Goal: Task Accomplishment & Management: Complete application form

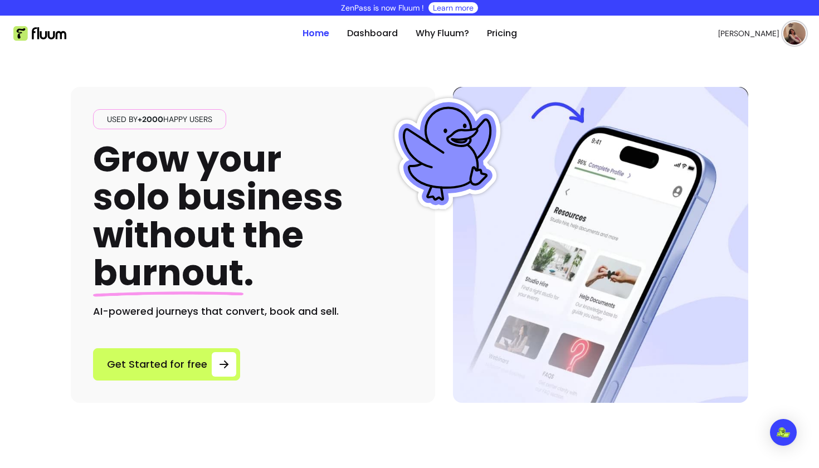
click at [812, 28] on header "Home Dashboard Why Fluum? Pricing [PERSON_NAME] open navigation menu" at bounding box center [409, 34] width 819 height 36
click at [367, 31] on link "Dashboard" at bounding box center [372, 33] width 51 height 13
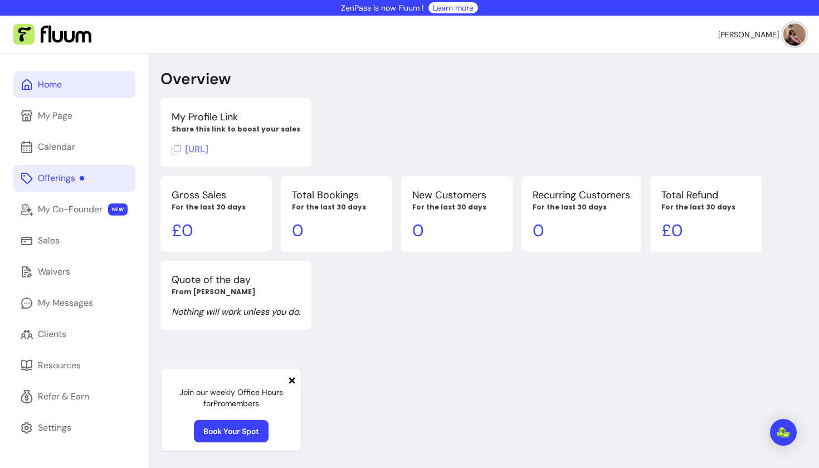
click at [65, 182] on div "Offerings" at bounding box center [61, 178] width 46 height 13
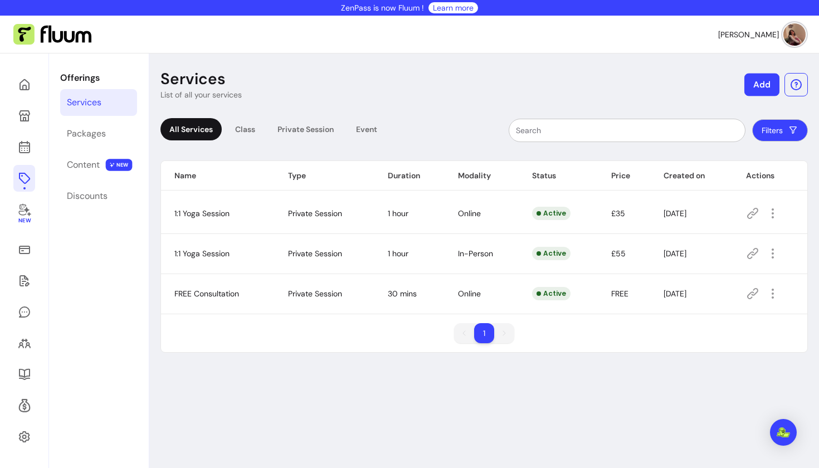
click at [767, 82] on button "Add" at bounding box center [761, 85] width 35 height 23
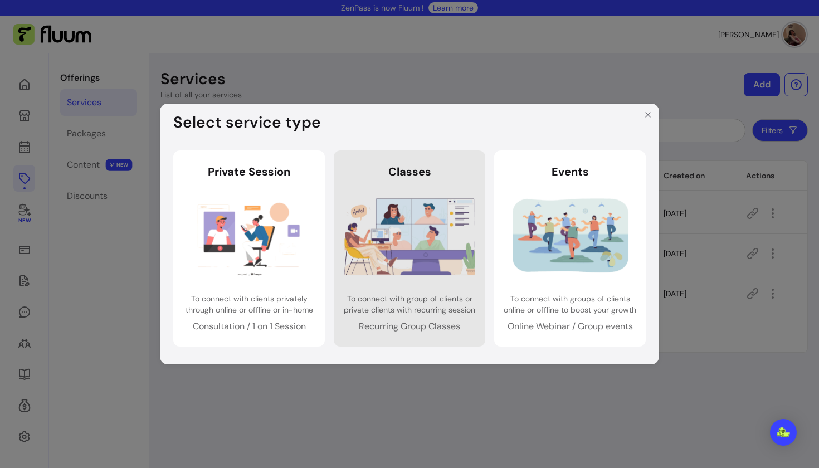
click at [422, 223] on img at bounding box center [409, 236] width 131 height 87
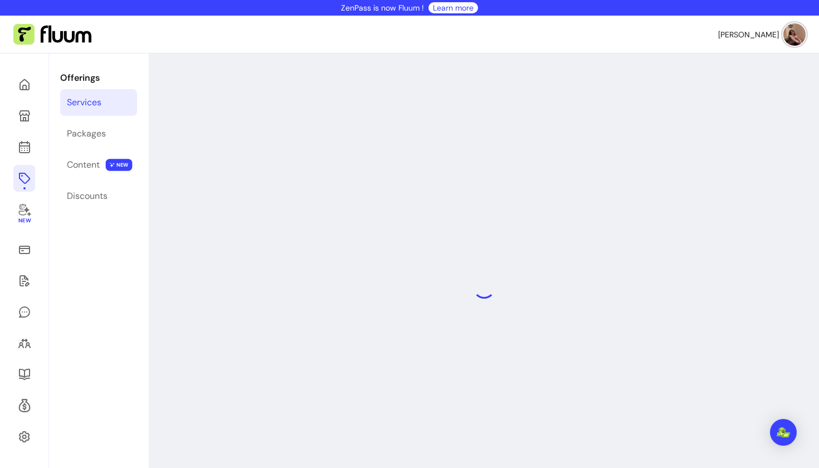
select select "***"
select select "******"
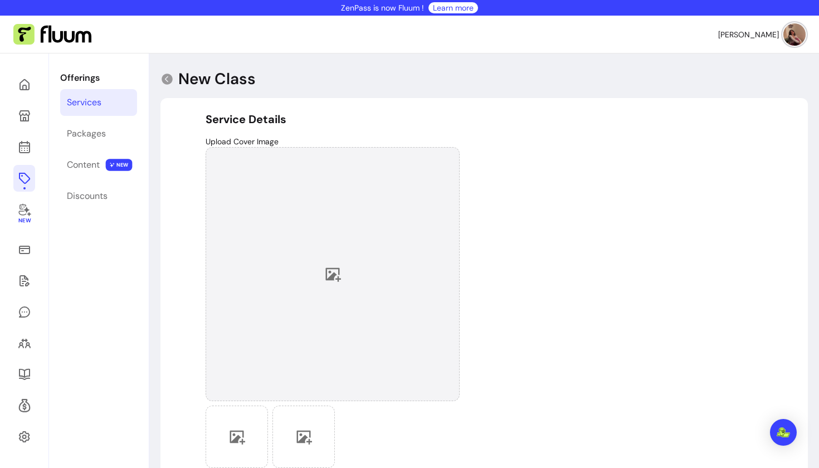
click at [320, 271] on div at bounding box center [333, 274] width 254 height 254
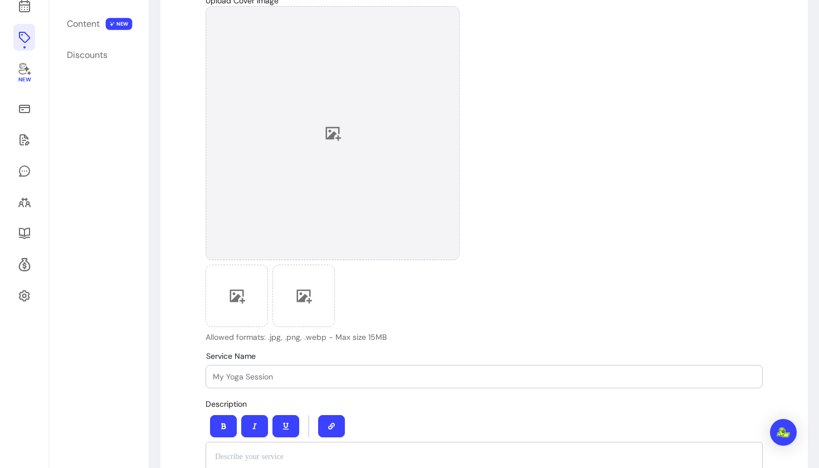
scroll to position [152, 0]
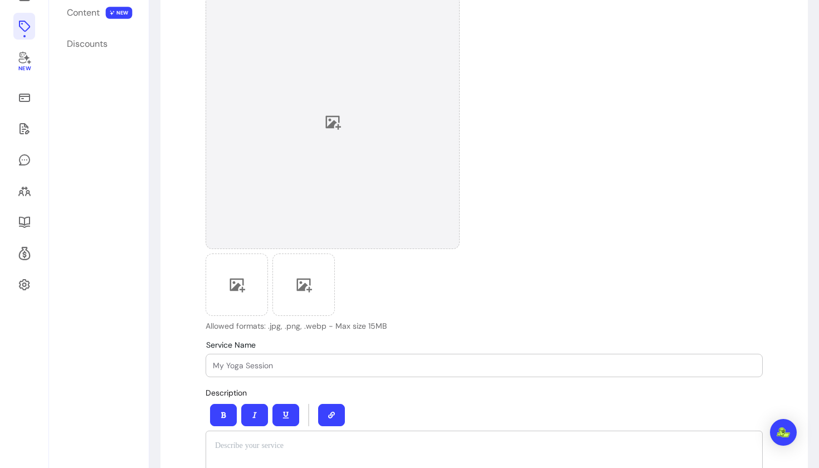
click at [321, 134] on div at bounding box center [333, 122] width 254 height 254
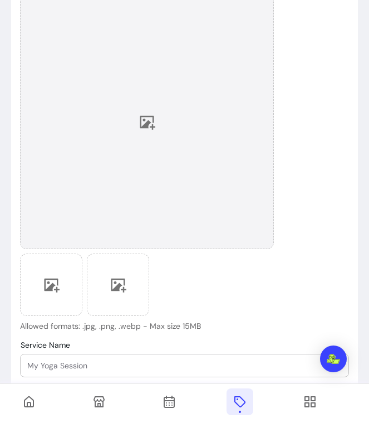
click at [146, 124] on icon at bounding box center [148, 123] width 16 height 14
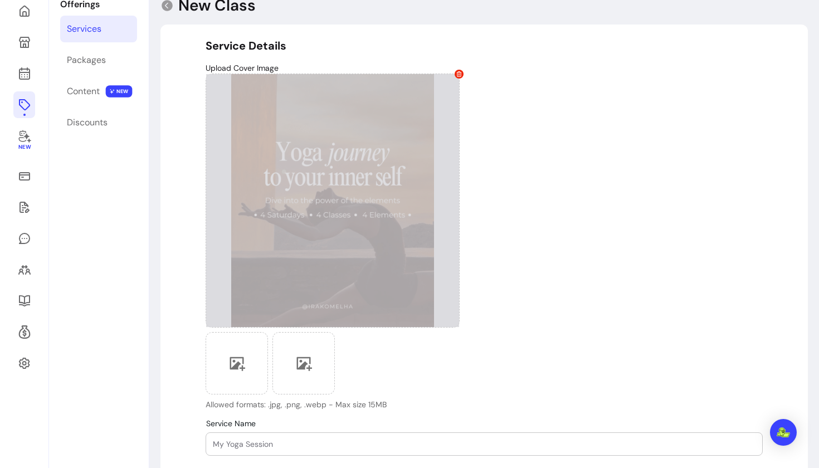
scroll to position [77, 0]
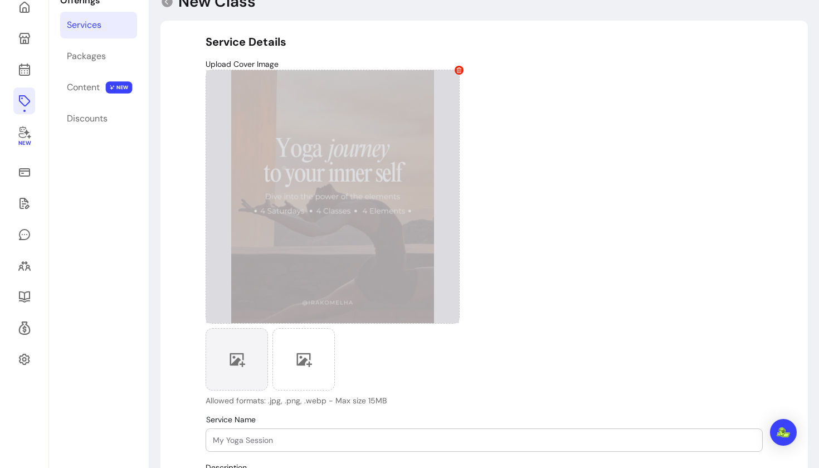
click at [242, 357] on icon at bounding box center [238, 360] width 16 height 14
click at [613, 329] on div "Upload Cover Image Allowed formats: .jpg, .png, .webp - Max size 15MB" at bounding box center [484, 232] width 557 height 348
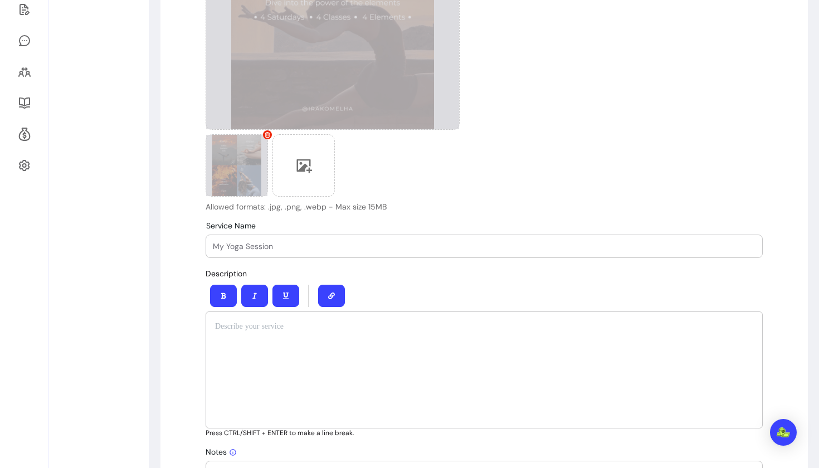
scroll to position [279, 0]
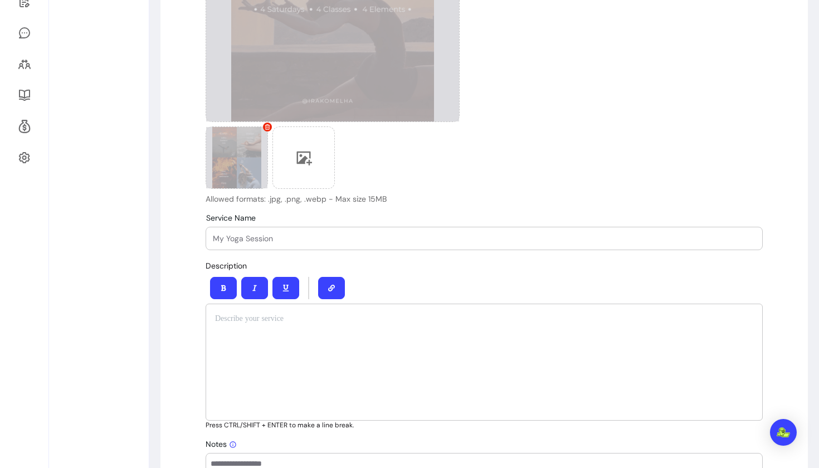
click at [356, 246] on div at bounding box center [484, 238] width 543 height 22
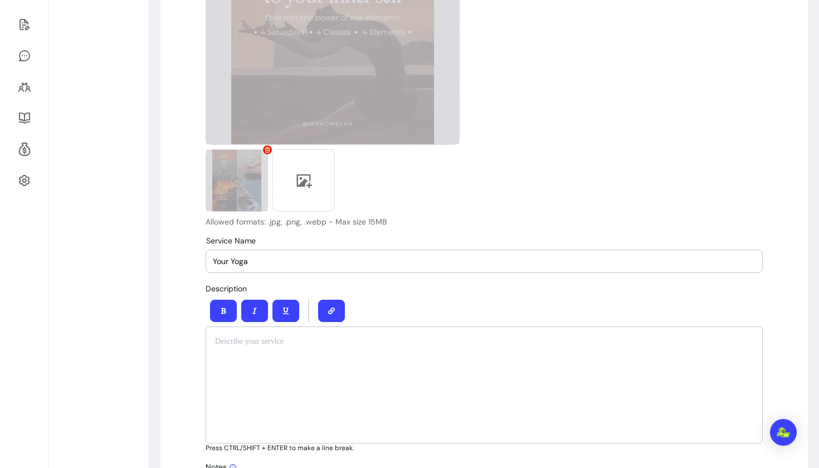
scroll to position [350, 0]
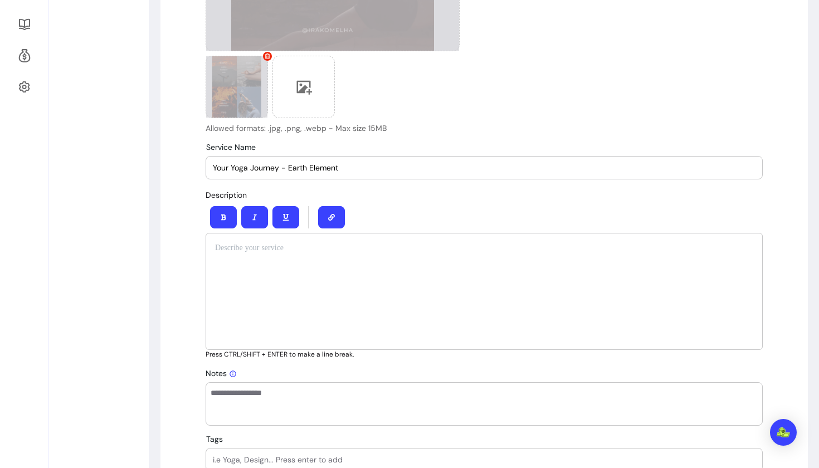
type input "Your Yoga Journey - Earth Element"
click at [320, 263] on div at bounding box center [484, 291] width 557 height 117
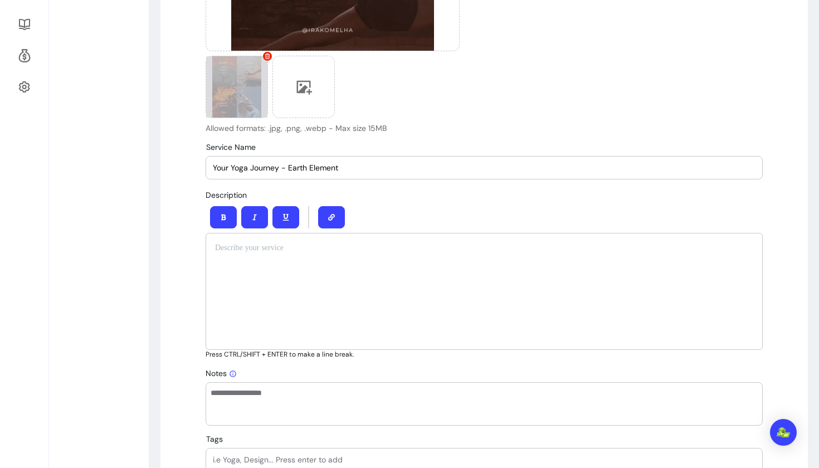
click at [233, 250] on p at bounding box center [484, 247] width 538 height 11
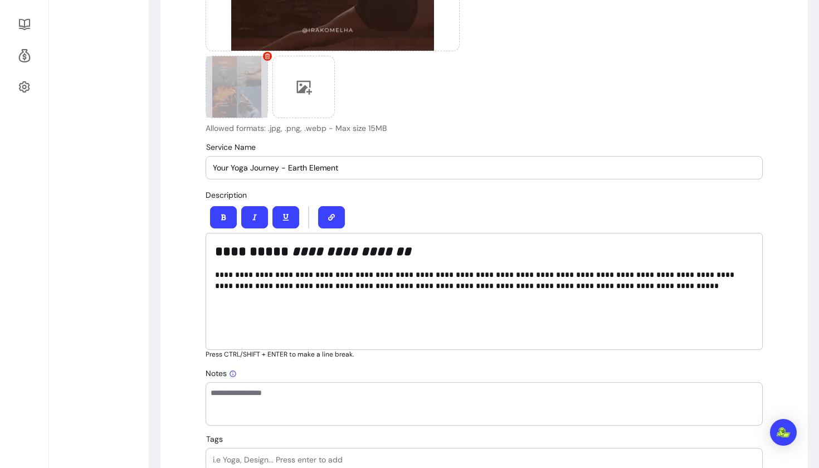
click at [355, 251] on em "**********" at bounding box center [351, 251] width 119 height 13
click at [290, 298] on div "**********" at bounding box center [484, 291] width 557 height 117
drag, startPoint x: 412, startPoint y: 248, endPoint x: 226, endPoint y: 242, distance: 186.2
click at [226, 242] on div "**********" at bounding box center [484, 291] width 557 height 117
click at [277, 284] on p "**********" at bounding box center [484, 280] width 538 height 22
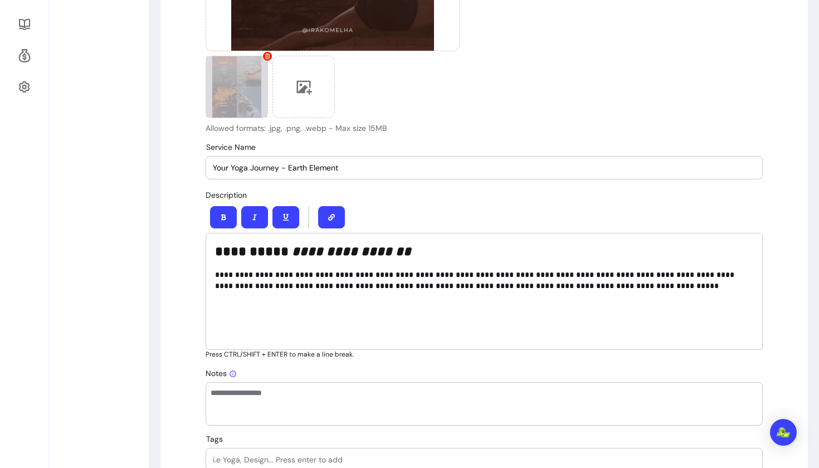
click at [298, 309] on div "**********" at bounding box center [484, 291] width 557 height 117
click at [218, 272] on p "**********" at bounding box center [484, 280] width 538 height 22
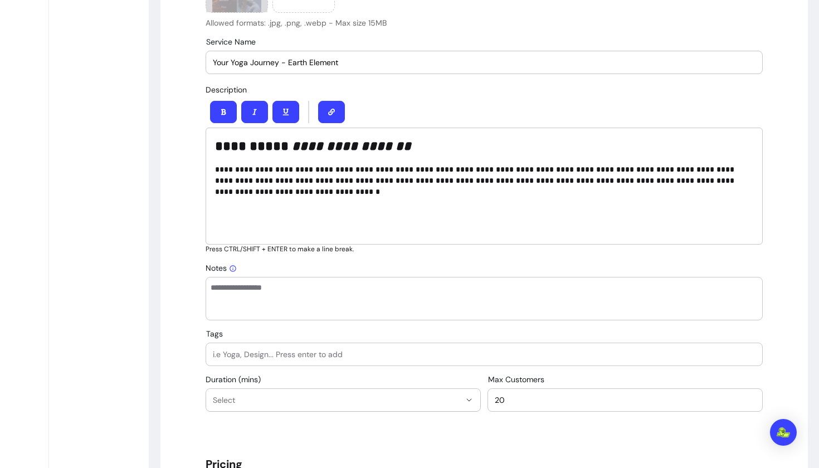
scroll to position [458, 0]
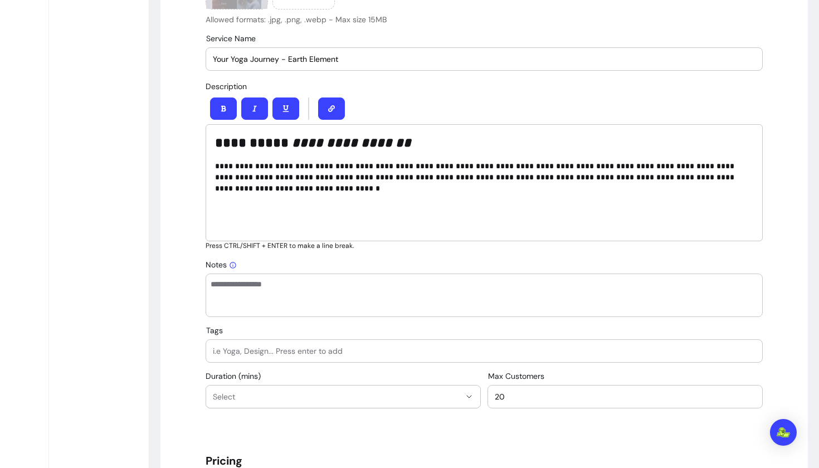
click at [292, 197] on div "**********" at bounding box center [484, 182] width 557 height 117
click at [256, 286] on textarea "Notes" at bounding box center [484, 295] width 547 height 33
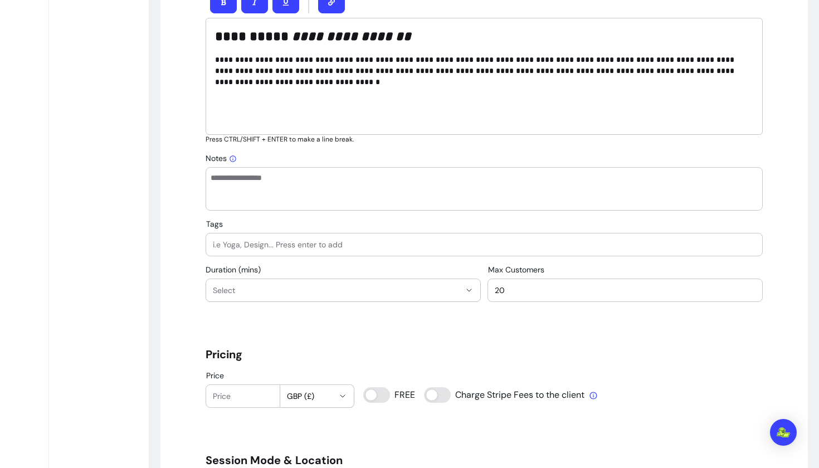
scroll to position [566, 0]
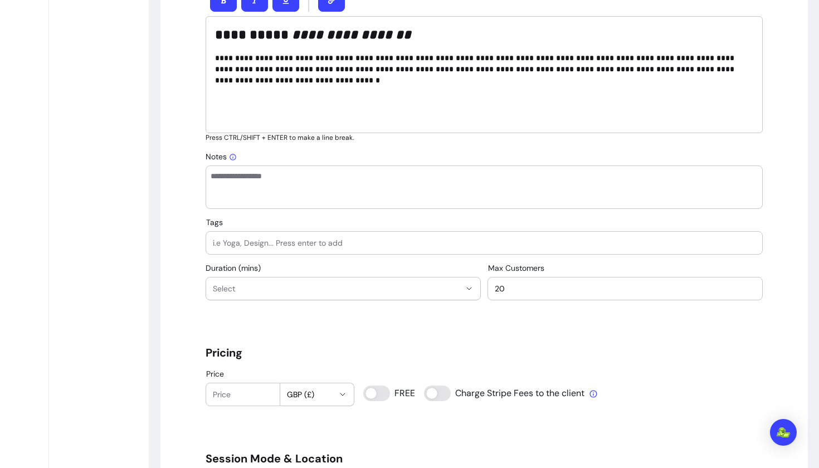
click at [248, 241] on input "Tags" at bounding box center [484, 242] width 543 height 11
type input "yoga"
click at [466, 284] on icon "button" at bounding box center [469, 288] width 9 height 9
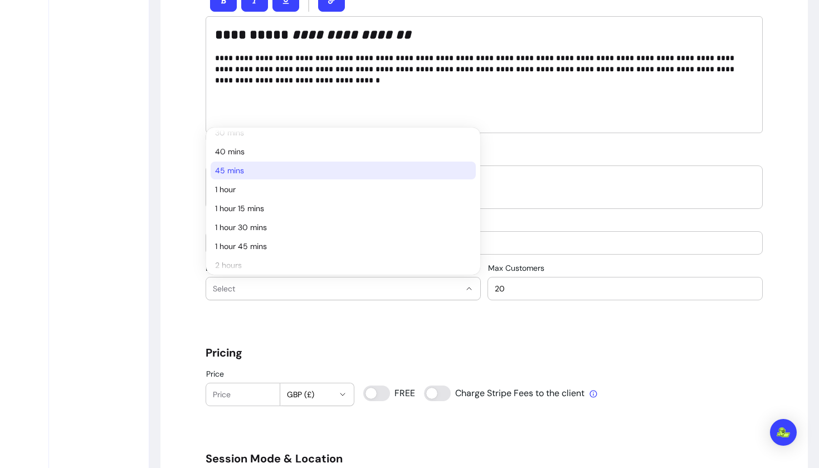
scroll to position [91, 0]
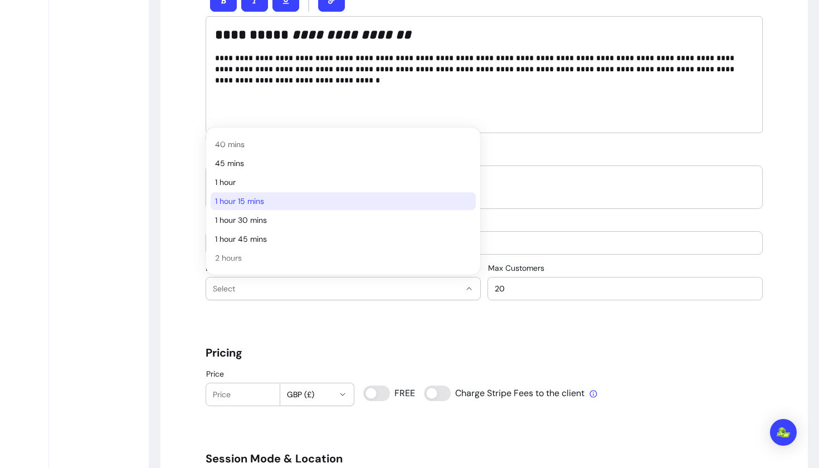
click at [266, 196] on span "1 hour 15 mins" at bounding box center [337, 201] width 245 height 11
select select "**"
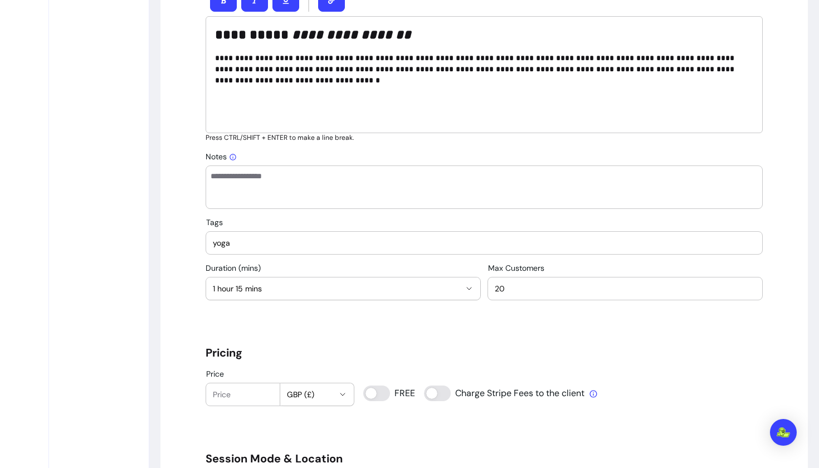
click at [602, 290] on input "20" at bounding box center [625, 288] width 261 height 11
click at [362, 329] on div "**********" at bounding box center [484, 384] width 557 height 1678
drag, startPoint x: 514, startPoint y: 282, endPoint x: 499, endPoint y: 282, distance: 15.6
click at [499, 283] on input "20" at bounding box center [625, 288] width 261 height 11
click at [504, 286] on input "20" at bounding box center [625, 288] width 261 height 11
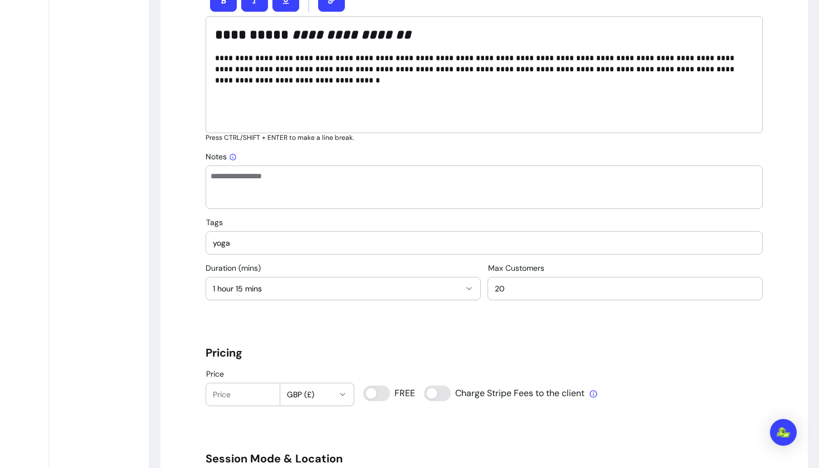
type input "2"
type input "13"
click at [490, 318] on div "**********" at bounding box center [484, 384] width 557 height 1678
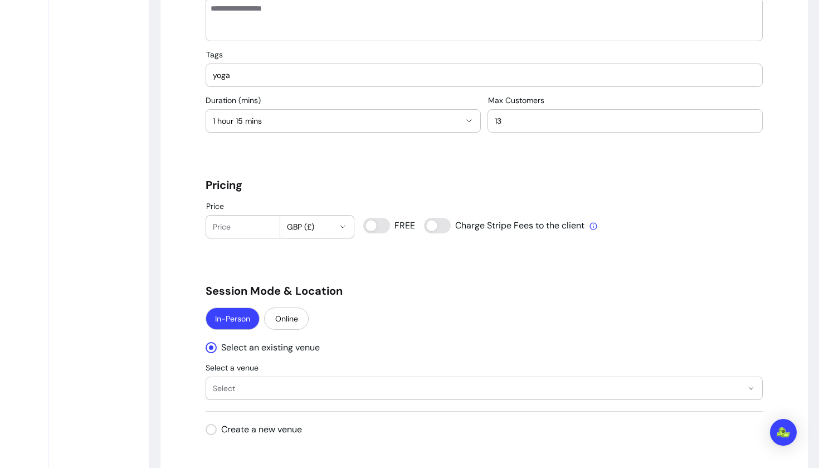
scroll to position [744, 0]
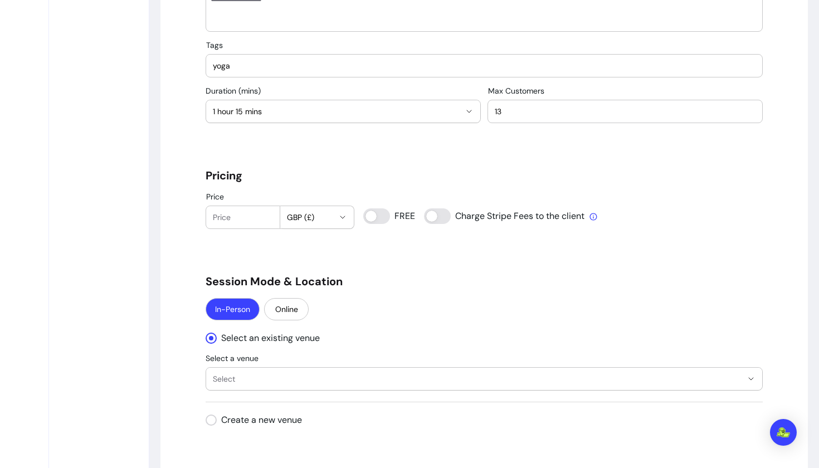
click at [228, 214] on input "Price" at bounding box center [243, 217] width 60 height 11
type input "20"
click at [251, 251] on div "**********" at bounding box center [484, 207] width 557 height 1678
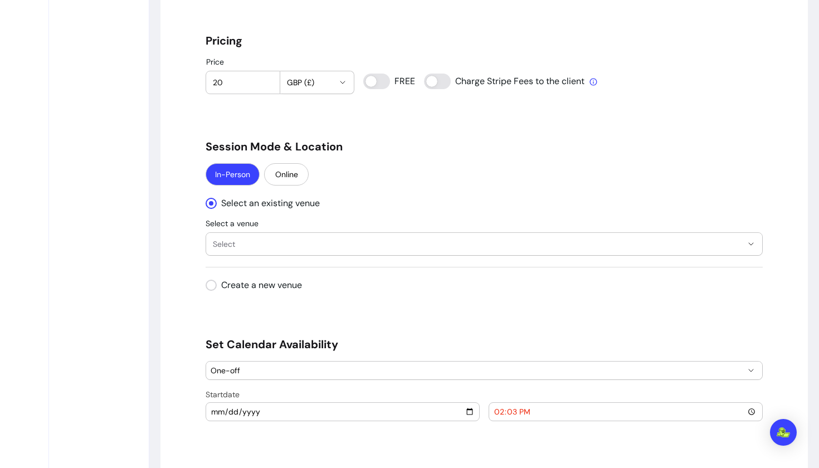
scroll to position [885, 0]
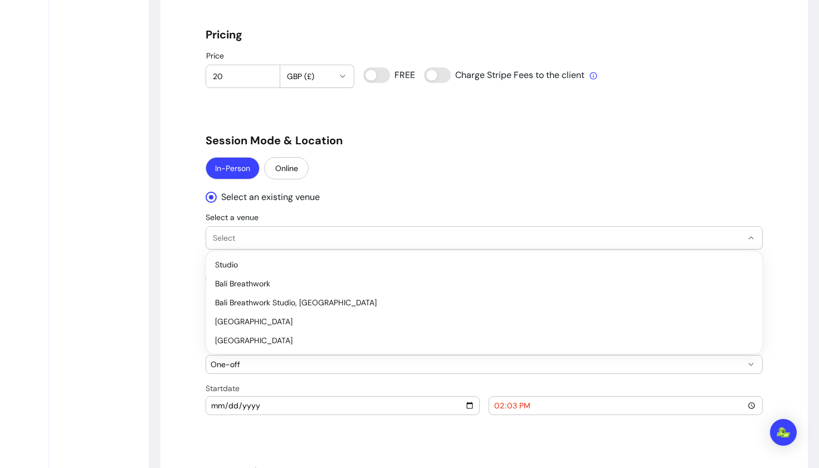
click at [258, 235] on span "Select" at bounding box center [477, 237] width 529 height 11
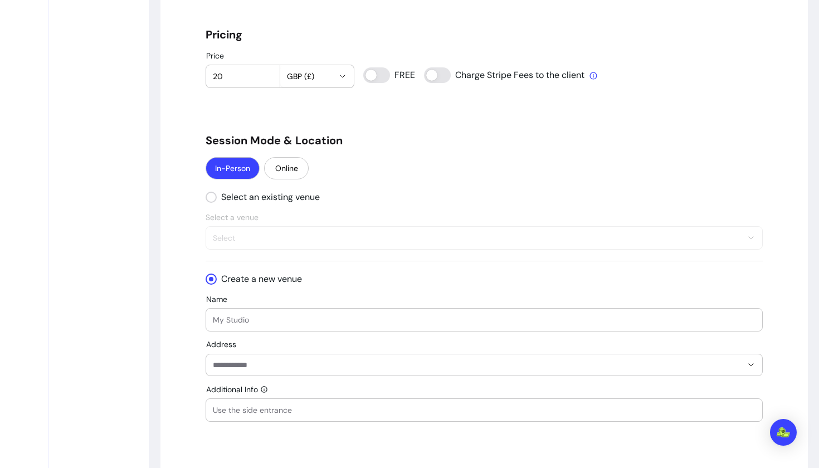
click at [254, 319] on input "Name" at bounding box center [484, 319] width 543 height 11
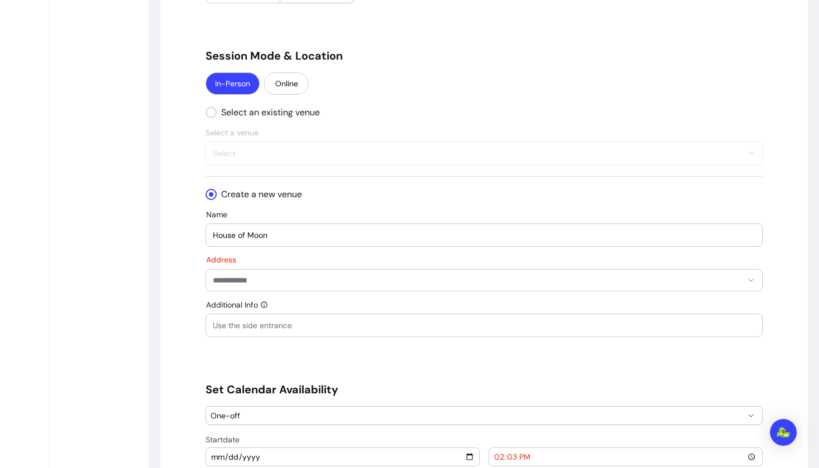
scroll to position [979, 0]
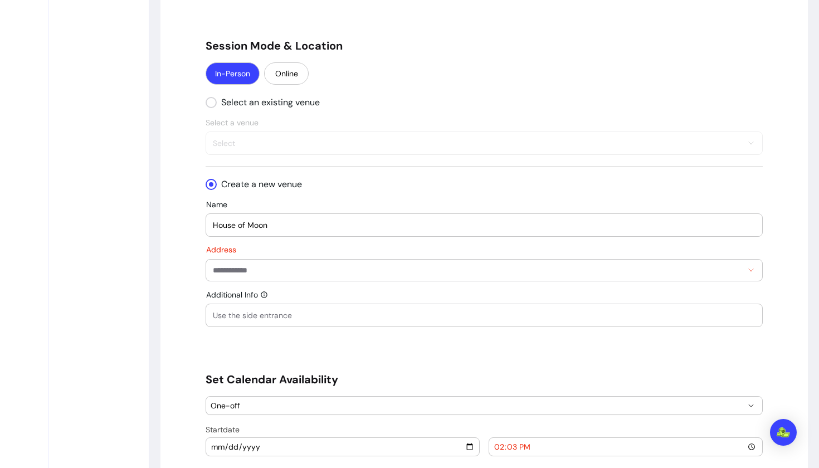
drag, startPoint x: 245, startPoint y: 226, endPoint x: 236, endPoint y: 226, distance: 8.4
click at [236, 226] on input "House of Moon" at bounding box center [484, 224] width 543 height 11
click at [216, 226] on input "House Of Moon" at bounding box center [484, 224] width 543 height 11
type input "House Of Moon"
click at [253, 260] on div "" at bounding box center [484, 270] width 543 height 21
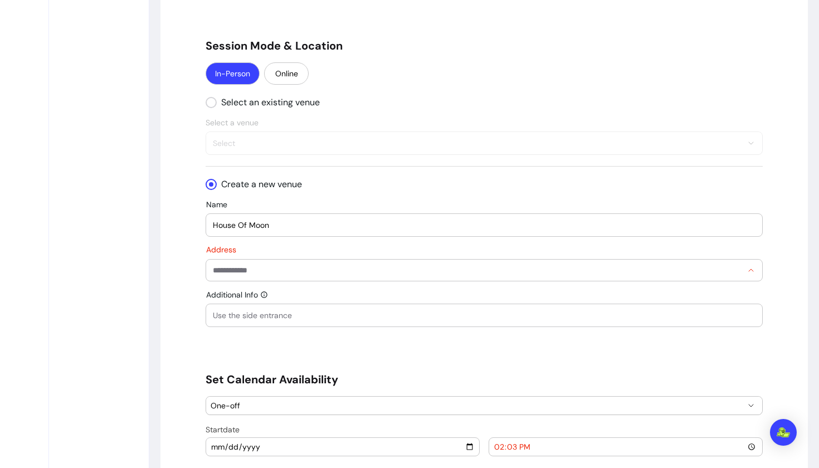
click at [253, 266] on input "Address" at bounding box center [477, 270] width 529 height 11
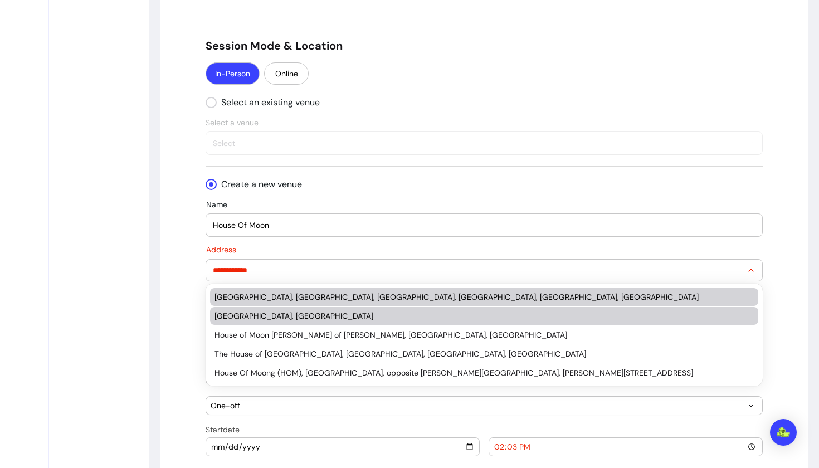
click at [312, 313] on div "[GEOGRAPHIC_DATA], [GEOGRAPHIC_DATA]" at bounding box center [478, 315] width 528 height 11
type input "**********"
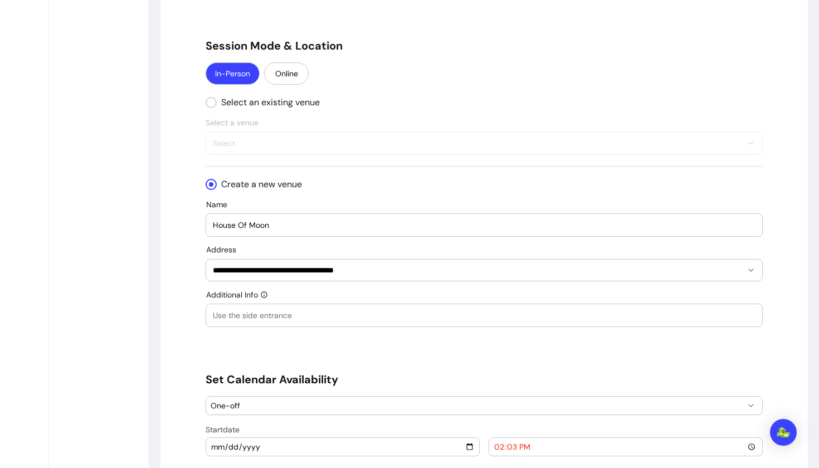
click at [300, 316] on input "Additional Info" at bounding box center [484, 315] width 543 height 11
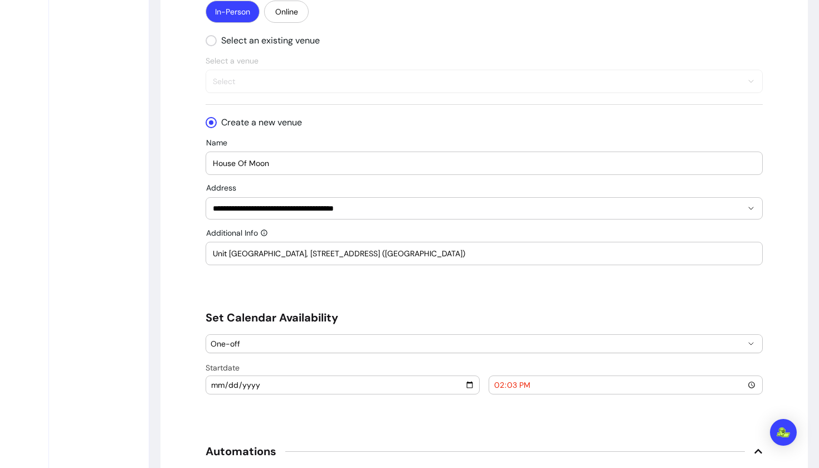
scroll to position [1054, 0]
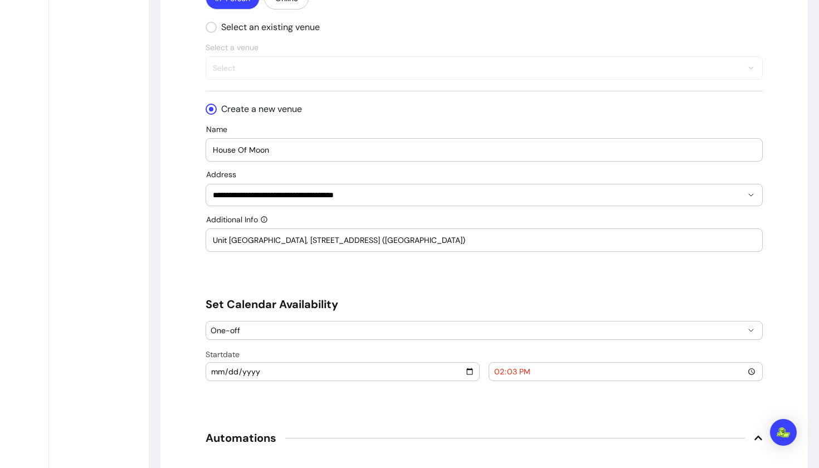
type input "Unit [GEOGRAPHIC_DATA], [STREET_ADDRESS] ([GEOGRAPHIC_DATA])"
click at [362, 150] on input "House Of Moon" at bounding box center [484, 149] width 543 height 11
type input "House Of Moon Studio (Archway)"
click at [511, 242] on input "Unit [GEOGRAPHIC_DATA], [STREET_ADDRESS] ([GEOGRAPHIC_DATA])" at bounding box center [484, 240] width 543 height 11
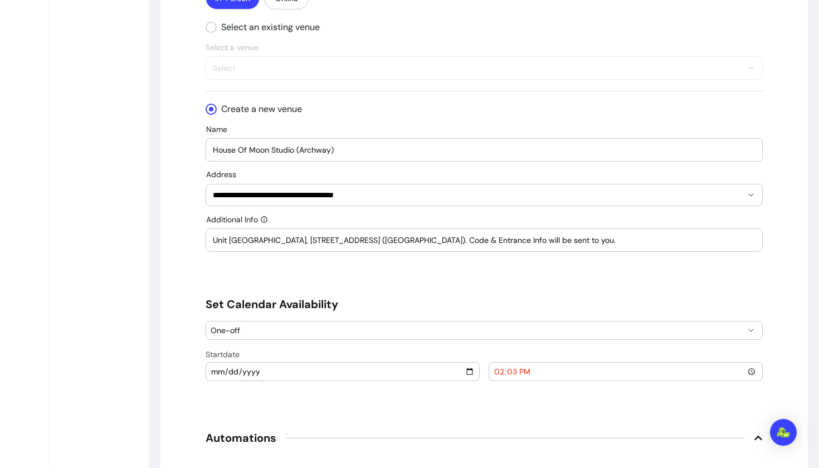
drag, startPoint x: 660, startPoint y: 239, endPoint x: 237, endPoint y: 228, distance: 422.4
click at [237, 229] on div "Unit [GEOGRAPHIC_DATA], [STREET_ADDRESS] ([GEOGRAPHIC_DATA]). Code & Entrance I…" at bounding box center [484, 240] width 543 height 22
type input "Unit [GEOGRAPHIC_DATA], [STREET_ADDRESS] ([GEOGRAPHIC_DATA]). Code & Entrance I…"
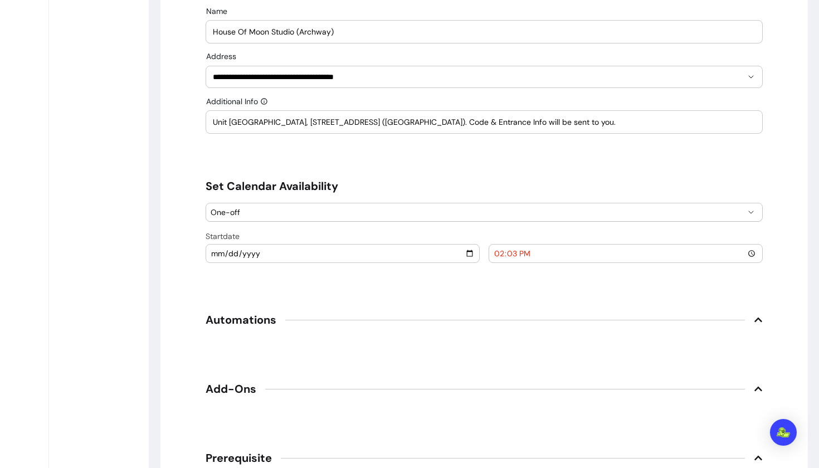
scroll to position [1200, 0]
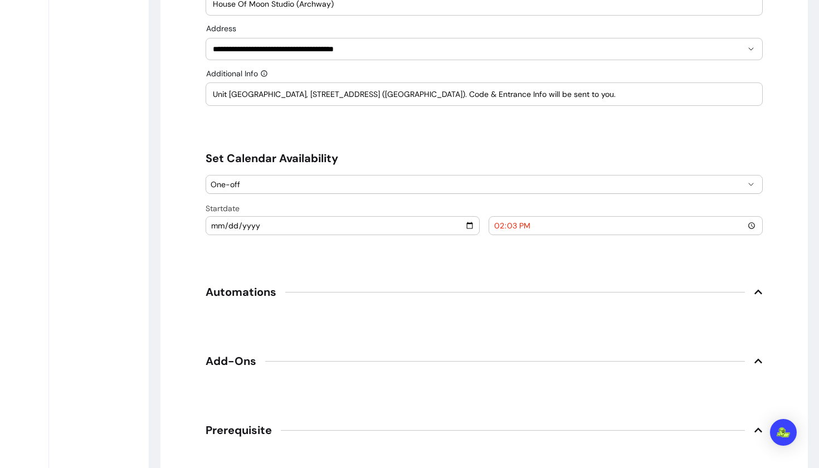
click at [281, 223] on input "[DATE]" at bounding box center [343, 225] width 264 height 12
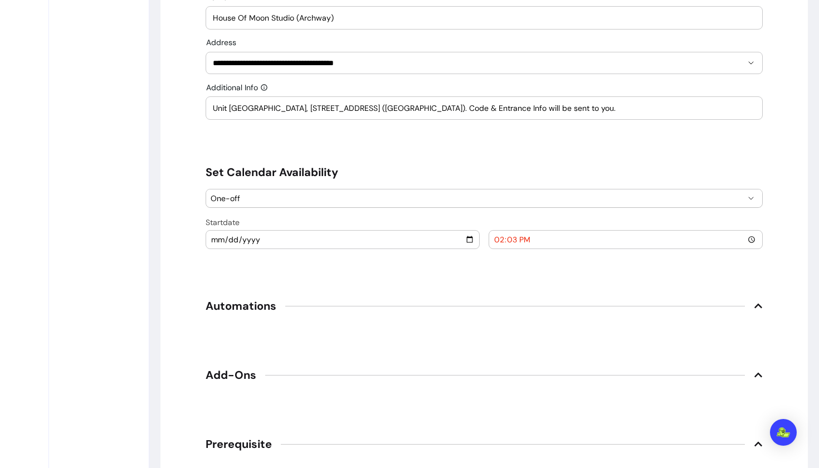
scroll to position [1186, 0]
type input "[DATE]"
click at [520, 243] on input "14:03" at bounding box center [626, 240] width 264 height 12
type input "13:03"
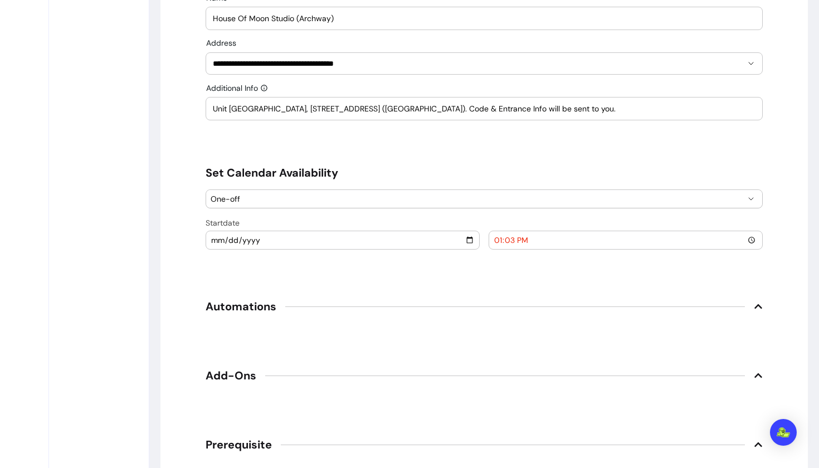
type input "13:30"
click at [450, 198] on span "One-off" at bounding box center [478, 198] width 534 height 11
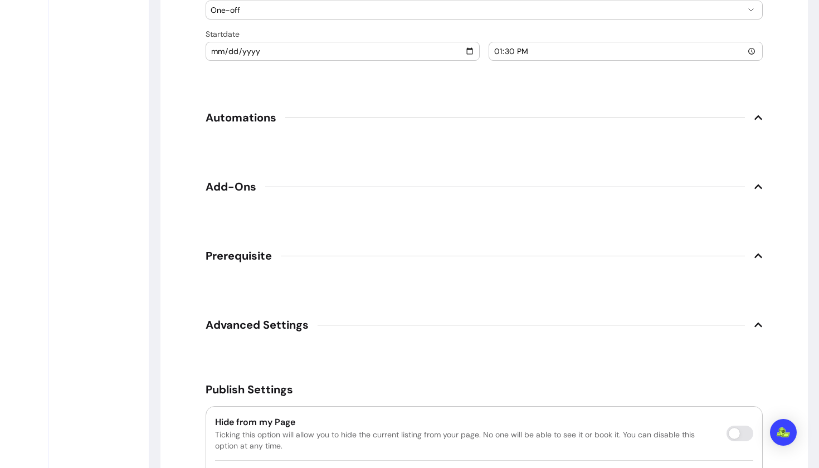
scroll to position [1378, 0]
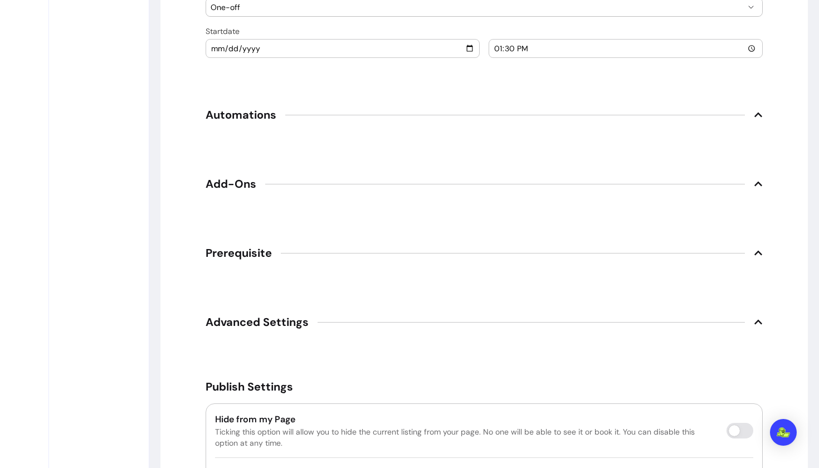
click at [760, 111] on icon at bounding box center [758, 114] width 9 height 9
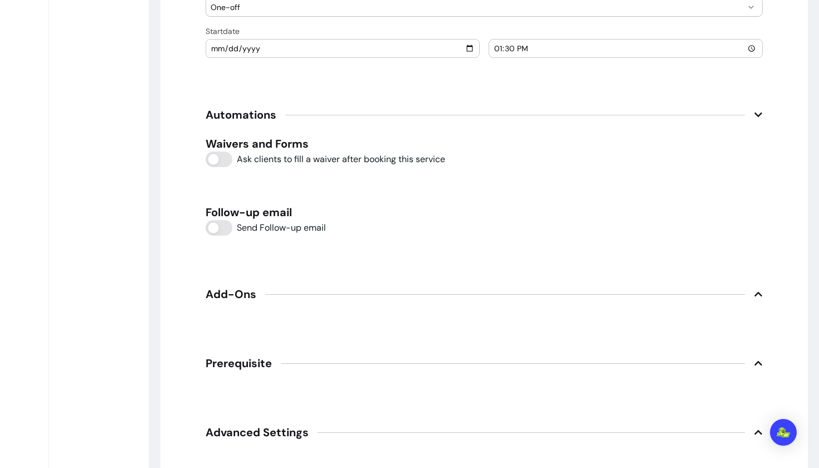
click at [760, 111] on icon at bounding box center [758, 114] width 9 height 9
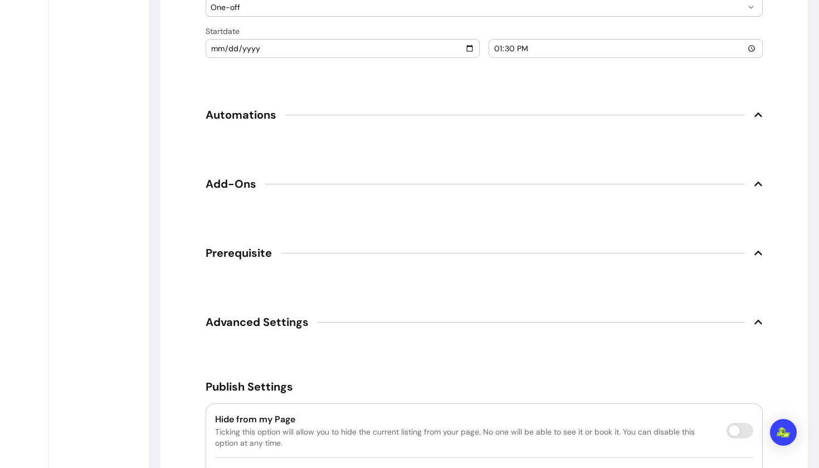
click at [760, 111] on icon at bounding box center [758, 114] width 9 height 9
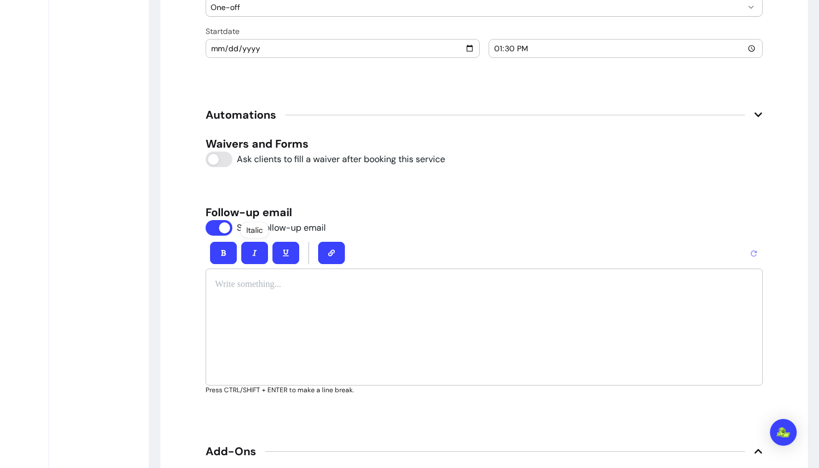
click at [237, 284] on p at bounding box center [484, 284] width 538 height 13
drag, startPoint x: 245, startPoint y: 287, endPoint x: 208, endPoint y: 287, distance: 36.8
click at [208, 287] on div "***" at bounding box center [484, 326] width 557 height 117
click at [229, 229] on div "Bold" at bounding box center [223, 230] width 27 height 16
click at [236, 184] on div "Waivers and Forms Ask clients to fill a waiver after booking this service Follo…" at bounding box center [484, 265] width 557 height 258
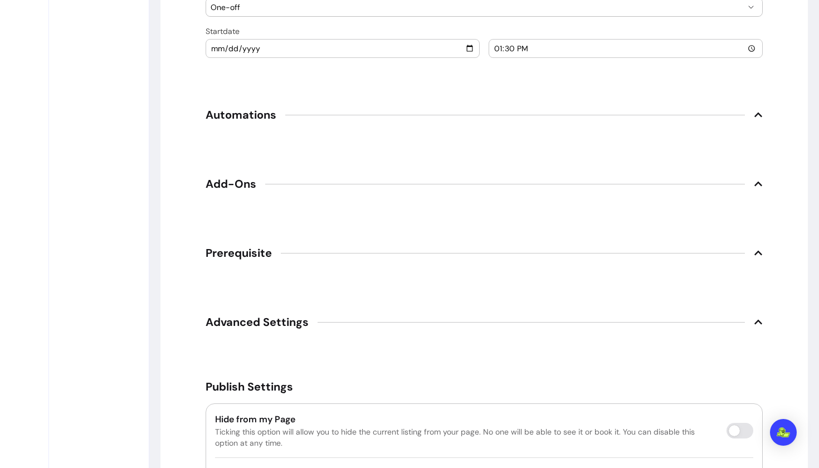
click at [759, 182] on icon at bounding box center [758, 183] width 9 height 9
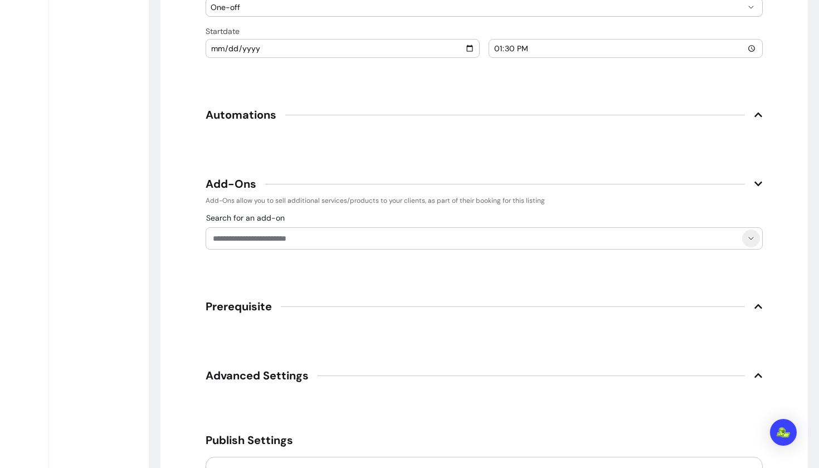
click at [749, 241] on icon "Show suggestions" at bounding box center [750, 238] width 9 height 9
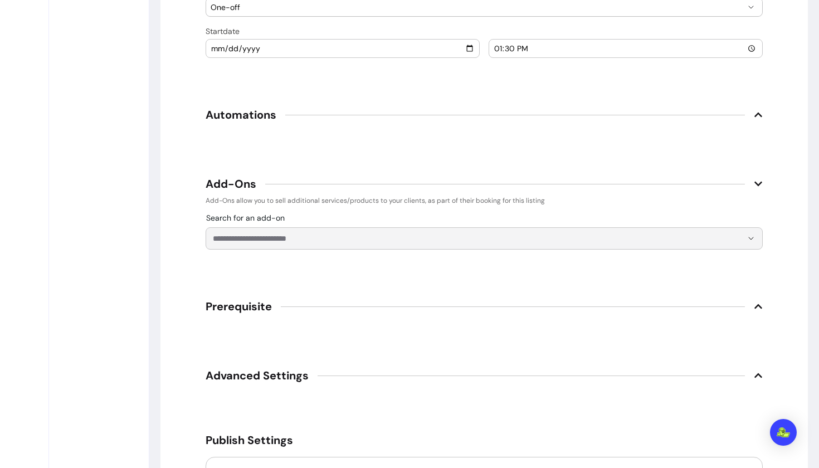
click at [756, 180] on icon at bounding box center [758, 183] width 9 height 9
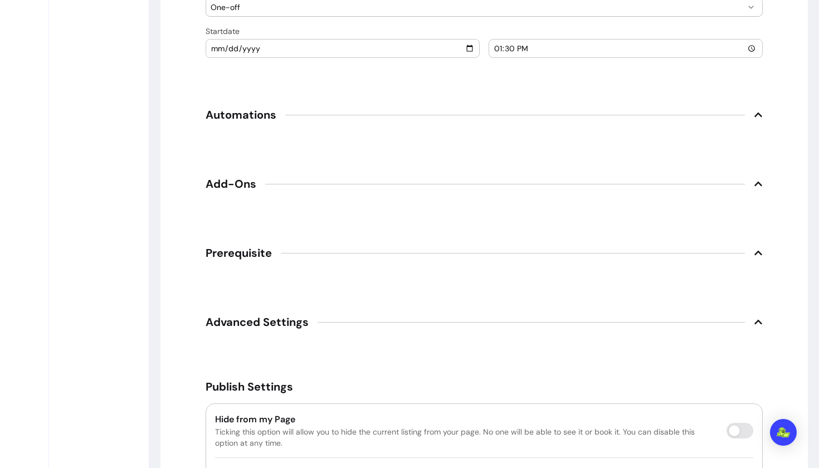
click at [753, 253] on span "Prerequisite" at bounding box center [484, 253] width 557 height 25
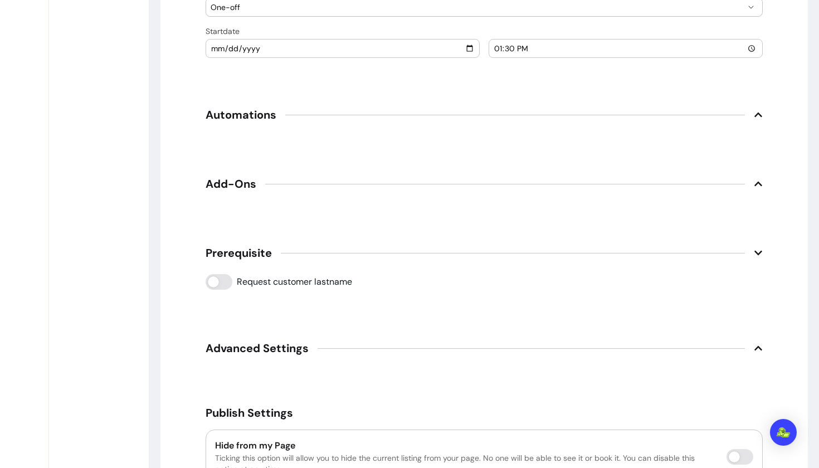
click at [754, 253] on icon at bounding box center [758, 252] width 9 height 9
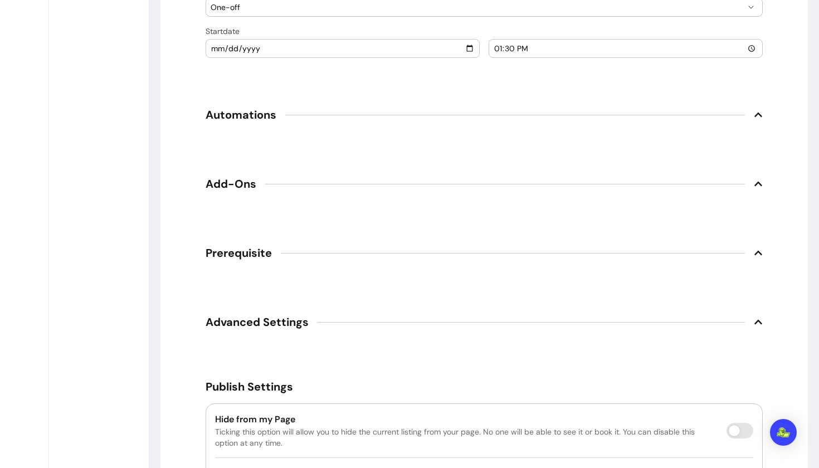
click at [759, 323] on icon at bounding box center [758, 322] width 8 height 4
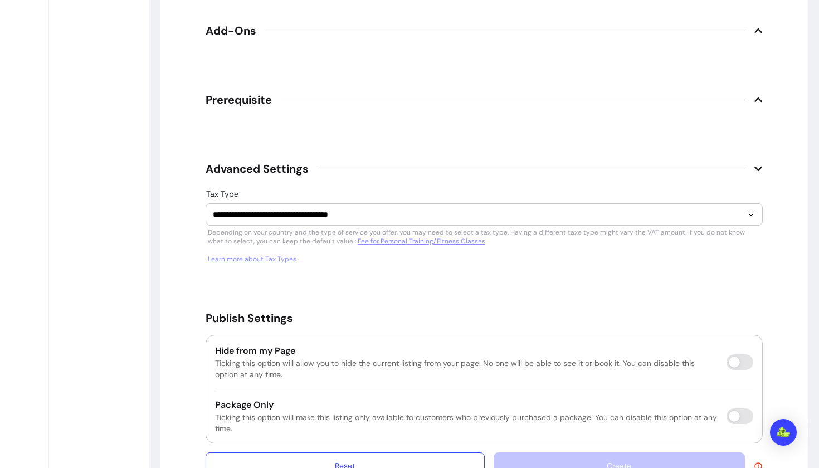
scroll to position [1543, 0]
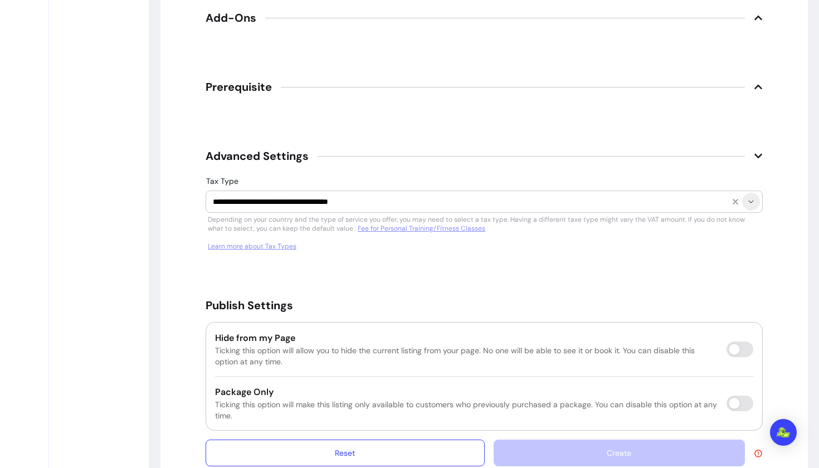
click at [752, 200] on icon "Show suggestions" at bounding box center [750, 201] width 9 height 9
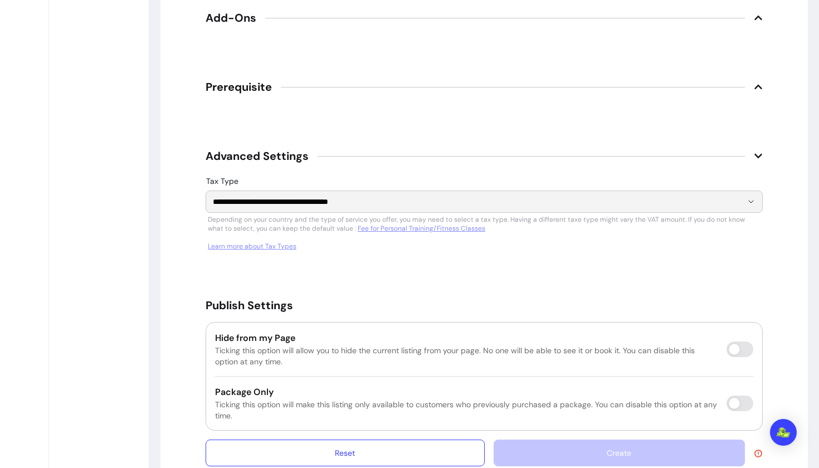
click at [760, 154] on icon at bounding box center [758, 156] width 9 height 9
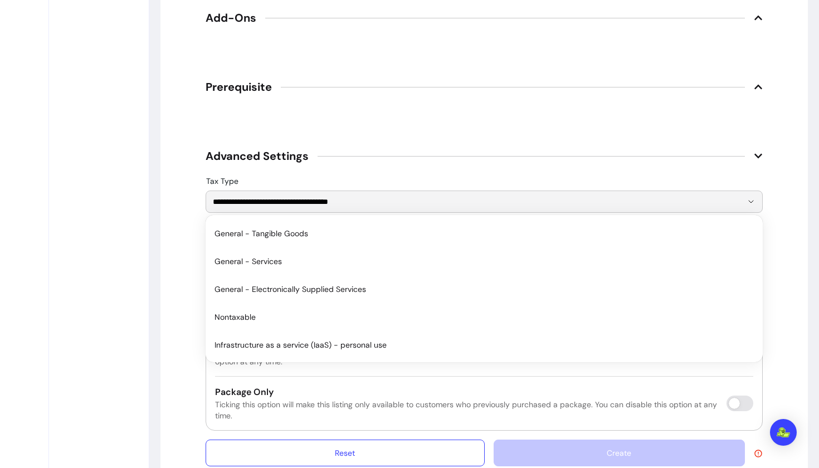
scroll to position [1486, 0]
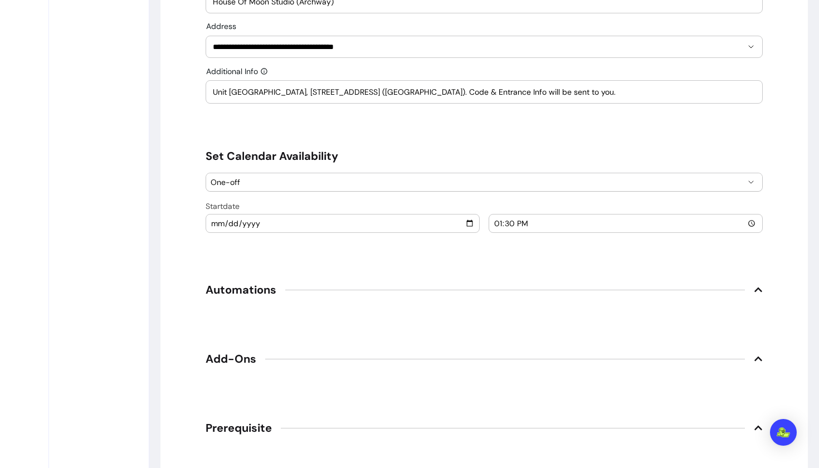
scroll to position [1200, 0]
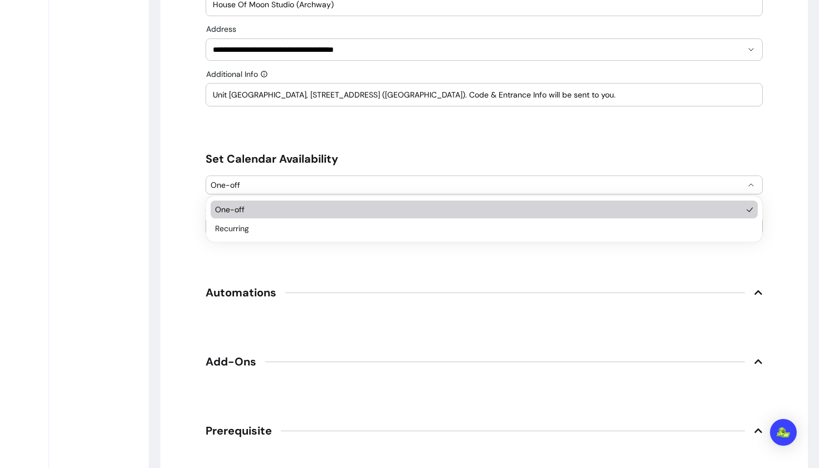
click at [520, 186] on span "One-off" at bounding box center [478, 184] width 534 height 11
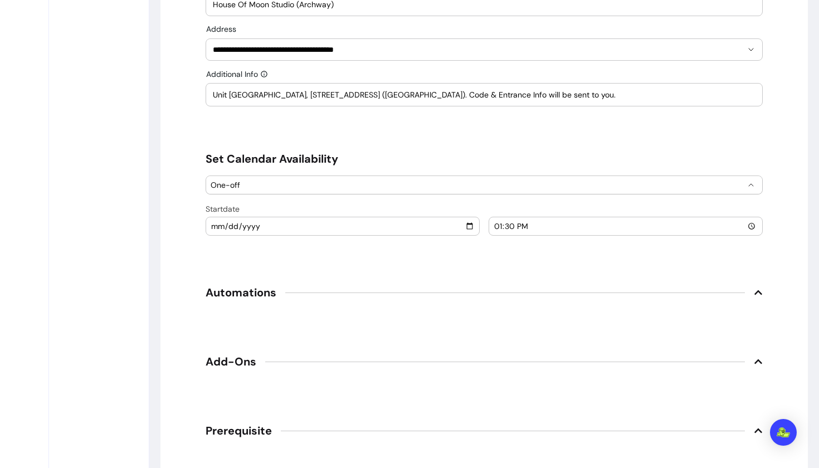
click at [380, 181] on span "One-off" at bounding box center [478, 184] width 534 height 11
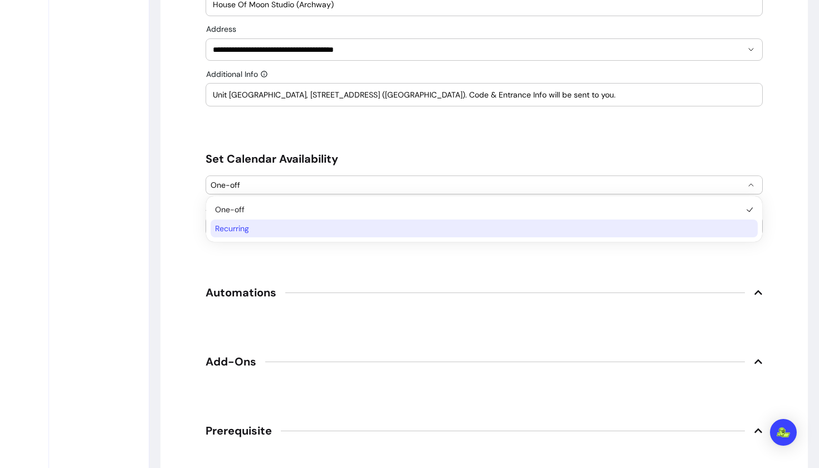
click at [315, 231] on span "Recurring" at bounding box center [478, 228] width 527 height 11
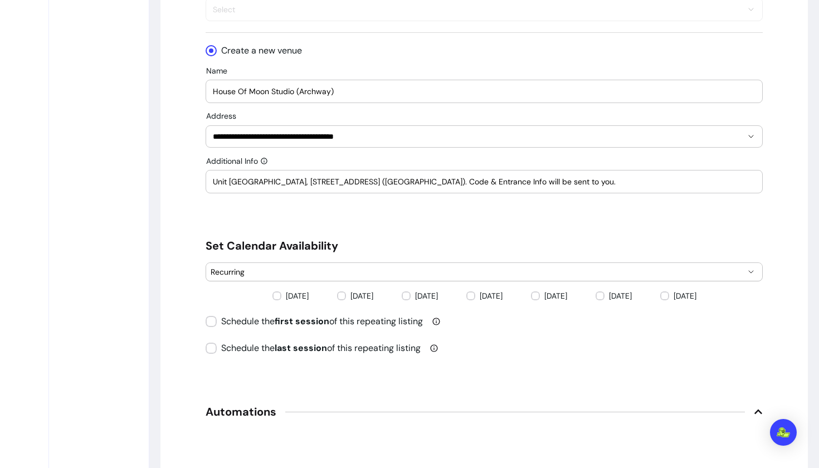
scroll to position [1172, 0]
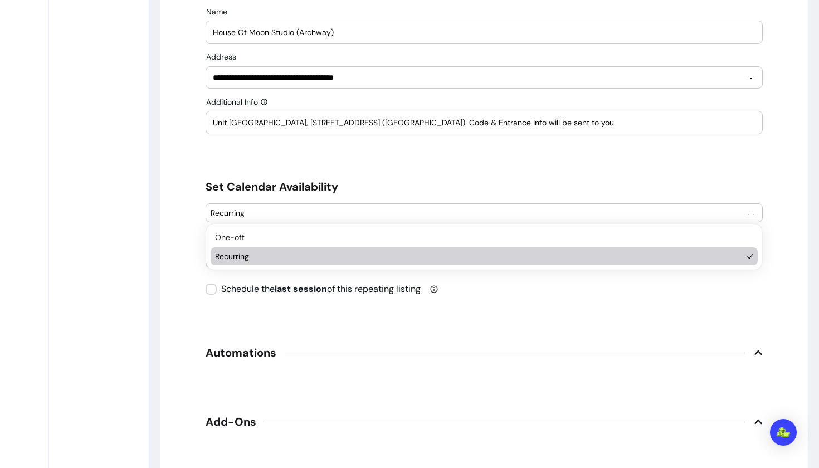
click at [389, 221] on button "Recurring" at bounding box center [484, 213] width 556 height 18
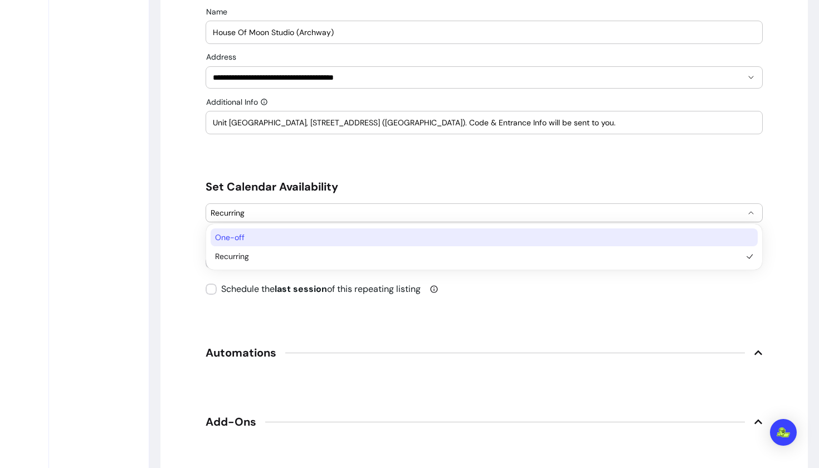
click at [314, 239] on span "One-off" at bounding box center [478, 237] width 527 height 11
select select "******"
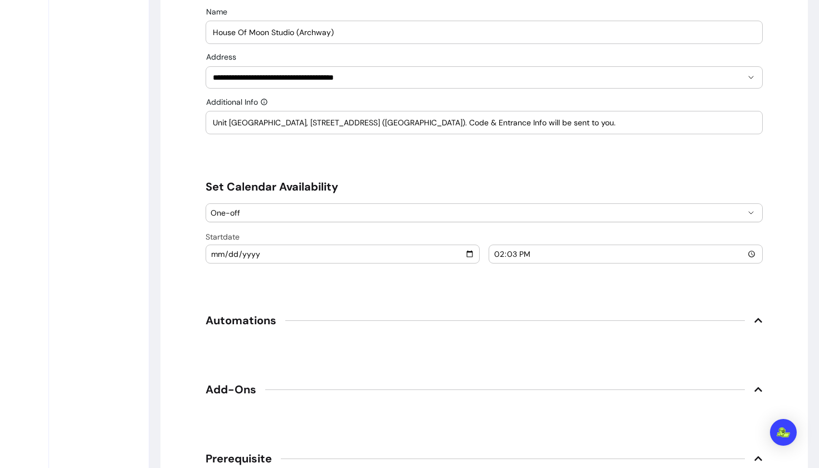
click at [221, 251] on input "[DATE]" at bounding box center [343, 254] width 264 height 12
type input "[DATE]"
click at [516, 250] on input "14:03" at bounding box center [626, 254] width 264 height 12
click at [500, 252] on input "14:03" at bounding box center [626, 254] width 264 height 12
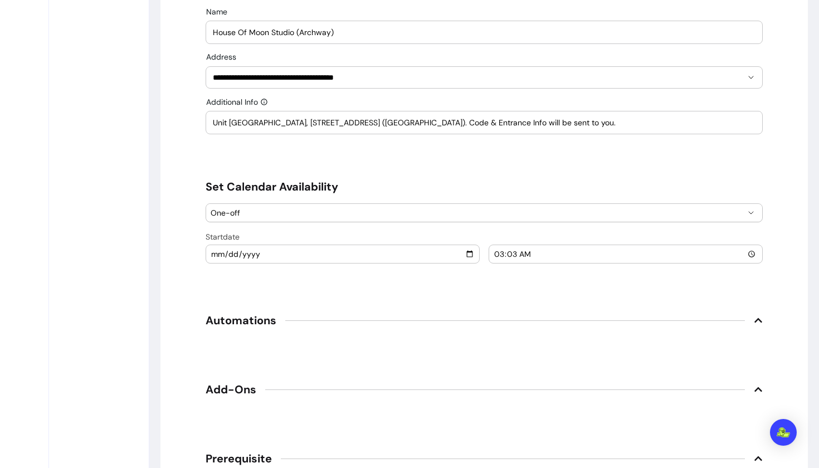
type input "23:03"
type input "13:30"
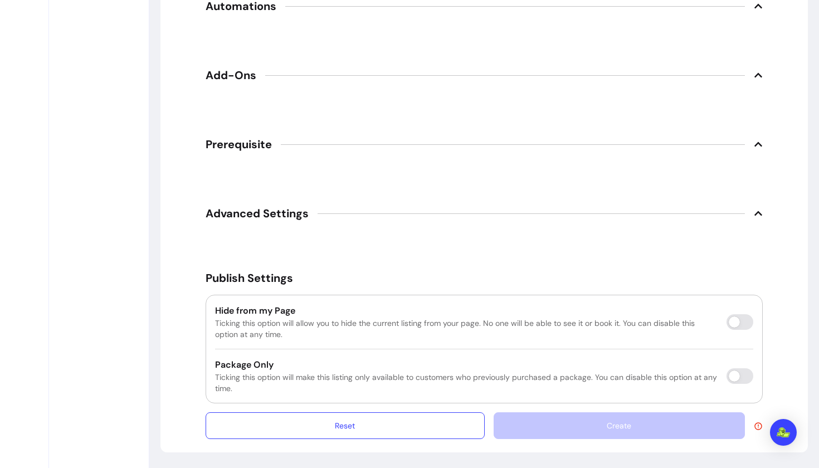
scroll to position [1486, 0]
click at [757, 427] on icon at bounding box center [758, 426] width 9 height 9
click at [691, 432] on div "Create" at bounding box center [628, 425] width 269 height 27
click at [519, 224] on span "Advanced Settings" at bounding box center [484, 213] width 557 height 25
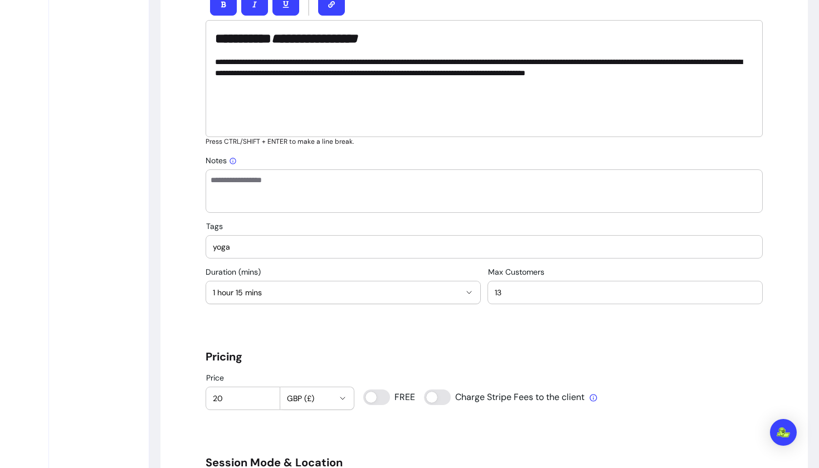
scroll to position [556, 0]
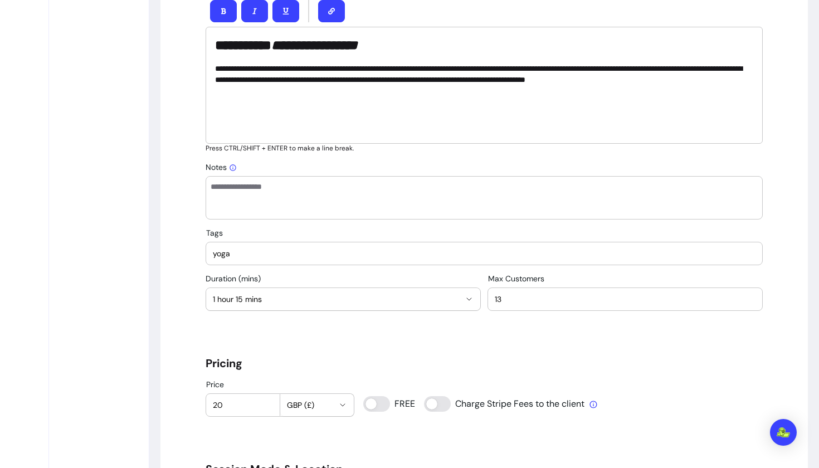
click at [280, 252] on input "yoga" at bounding box center [484, 253] width 543 height 11
click at [211, 253] on div "Tags yoga" at bounding box center [484, 253] width 556 height 22
drag, startPoint x: 213, startPoint y: 253, endPoint x: 240, endPoint y: 251, distance: 27.4
click at [240, 252] on input "yoga" at bounding box center [484, 253] width 543 height 11
type input "Yoga"
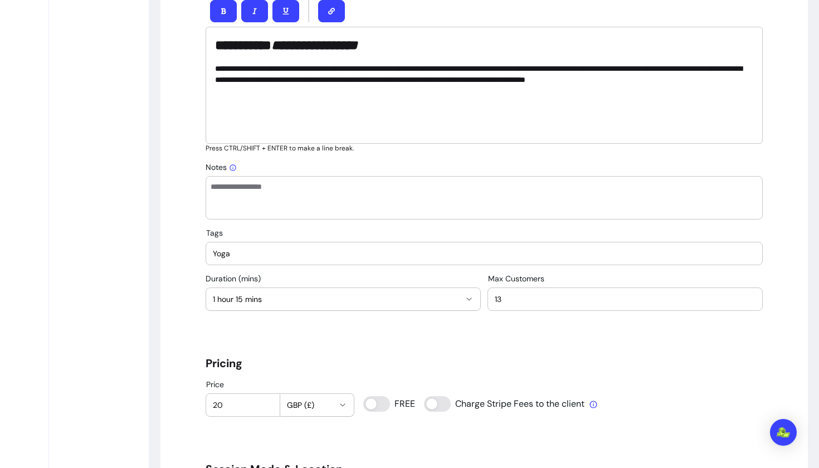
click at [296, 228] on div "Tags Yoga" at bounding box center [484, 246] width 557 height 37
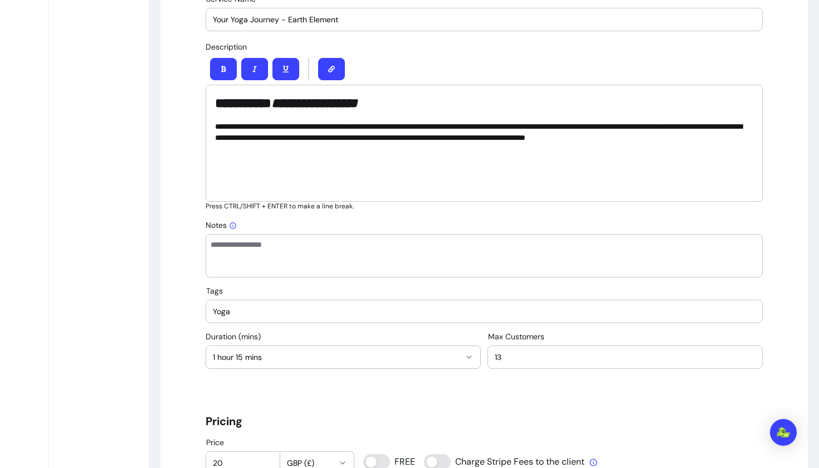
scroll to position [500, 0]
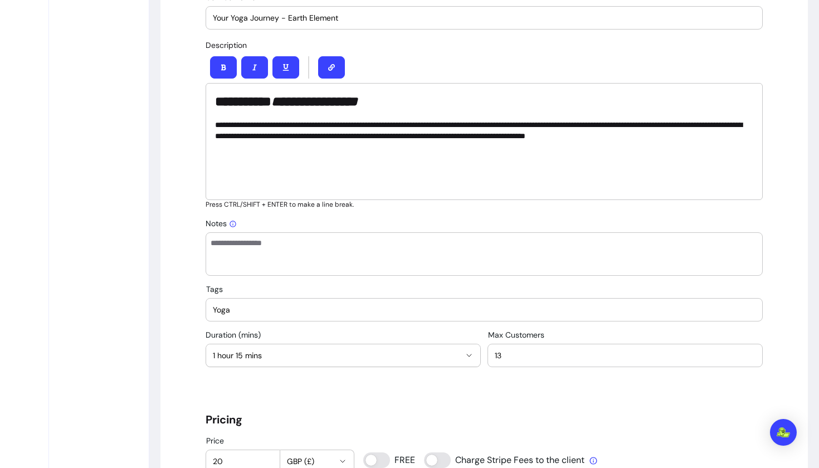
click at [216, 310] on input "Yoga" at bounding box center [484, 309] width 543 height 11
click at [213, 310] on input "Yoga" at bounding box center [484, 309] width 543 height 11
click at [472, 355] on icon "button" at bounding box center [469, 355] width 9 height 9
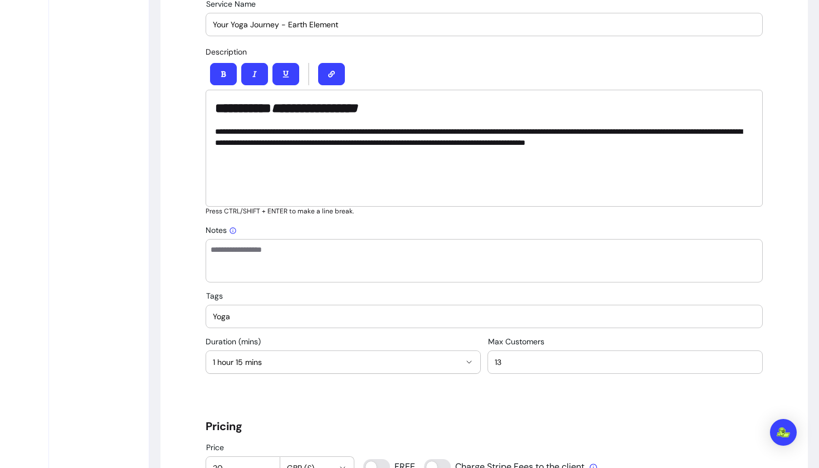
scroll to position [501, 0]
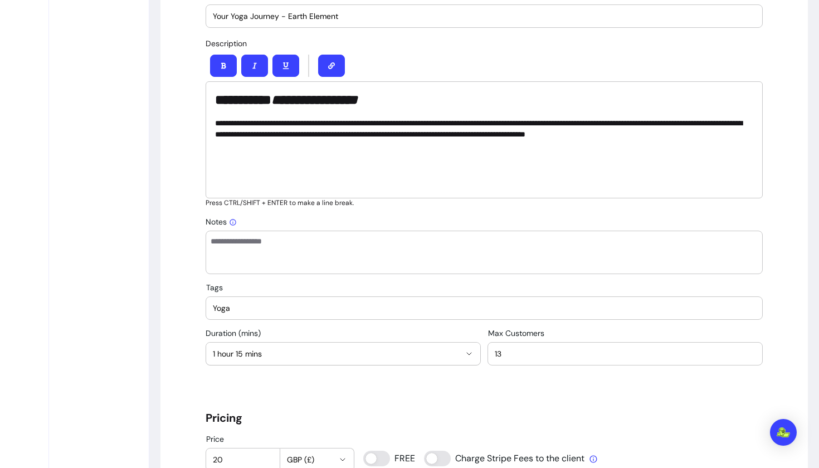
click at [291, 241] on textarea "Notes" at bounding box center [484, 252] width 547 height 33
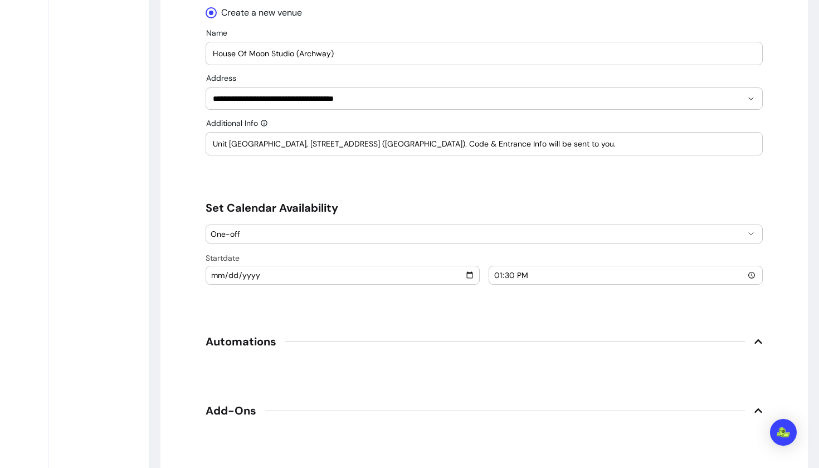
scroll to position [1155, 0]
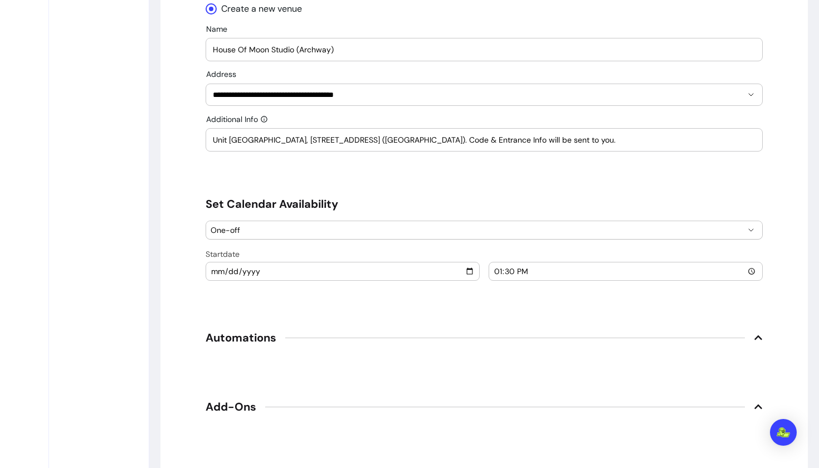
drag, startPoint x: 213, startPoint y: 141, endPoint x: 621, endPoint y: 145, distance: 407.2
click at [621, 145] on input "Unit [GEOGRAPHIC_DATA], [STREET_ADDRESS] ([GEOGRAPHIC_DATA]). Code & Entrance I…" at bounding box center [484, 139] width 543 height 11
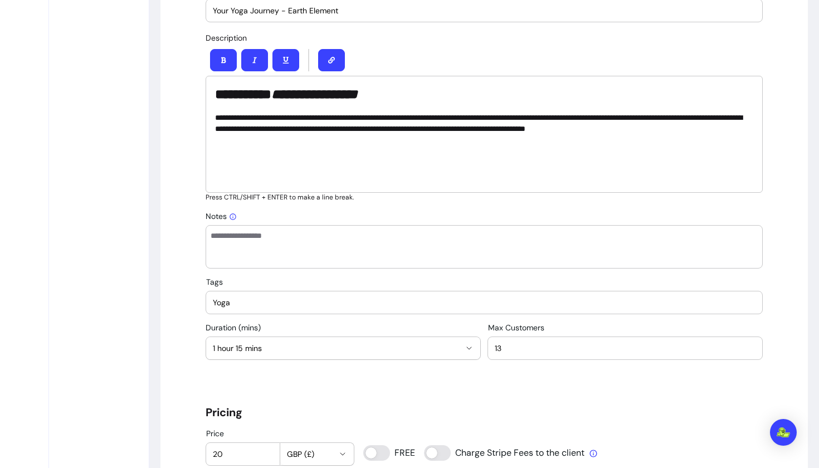
scroll to position [509, 0]
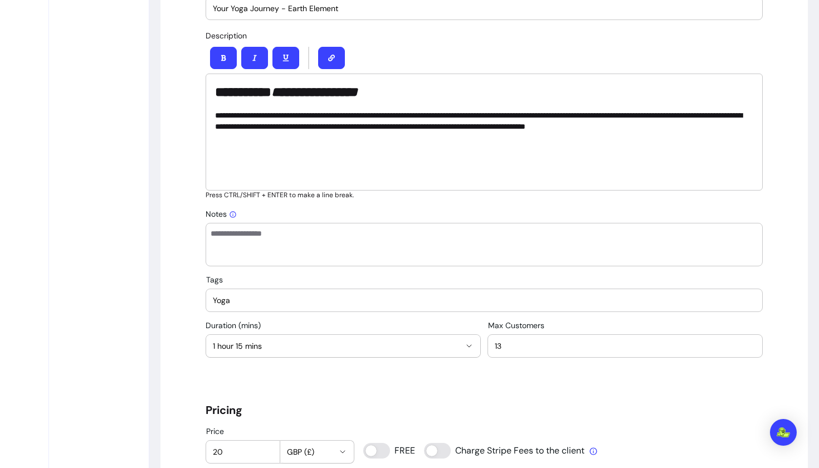
click at [291, 291] on div "Yoga" at bounding box center [484, 300] width 543 height 22
click at [280, 299] on input "Yoga" at bounding box center [484, 300] width 543 height 11
drag, startPoint x: 270, startPoint y: 300, endPoint x: 200, endPoint y: 296, distance: 69.7
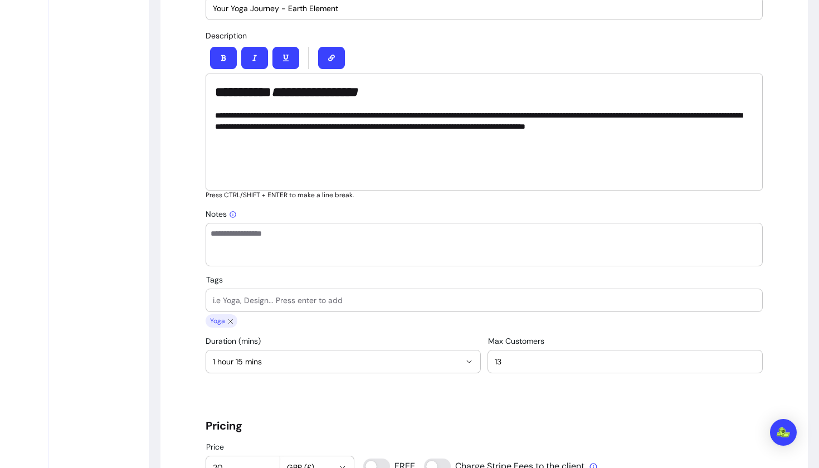
click at [244, 298] on input "Tags" at bounding box center [484, 300] width 543 height 11
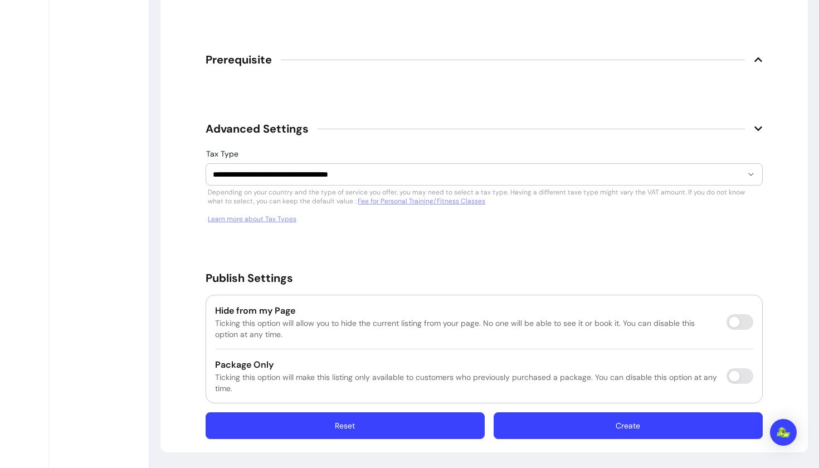
scroll to position [1586, 0]
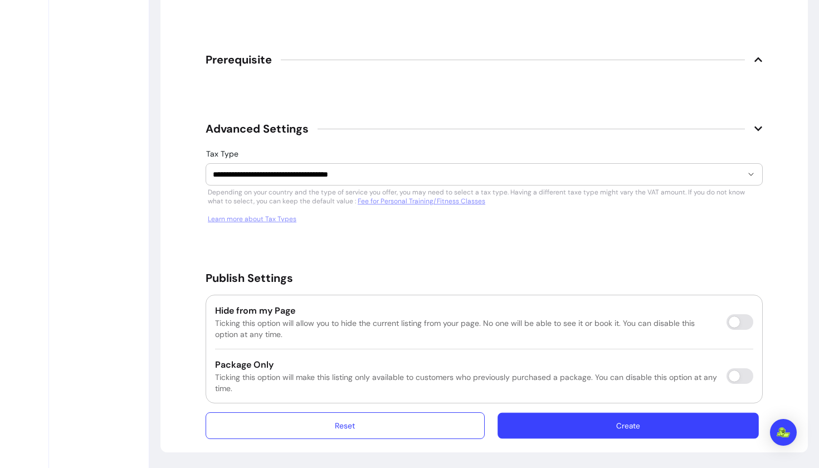
click at [574, 429] on button "Create" at bounding box center [627, 426] width 261 height 26
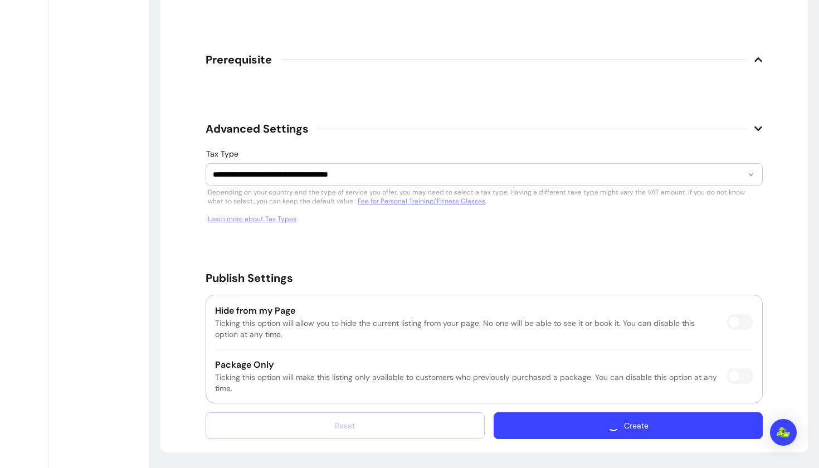
scroll to position [1438, 0]
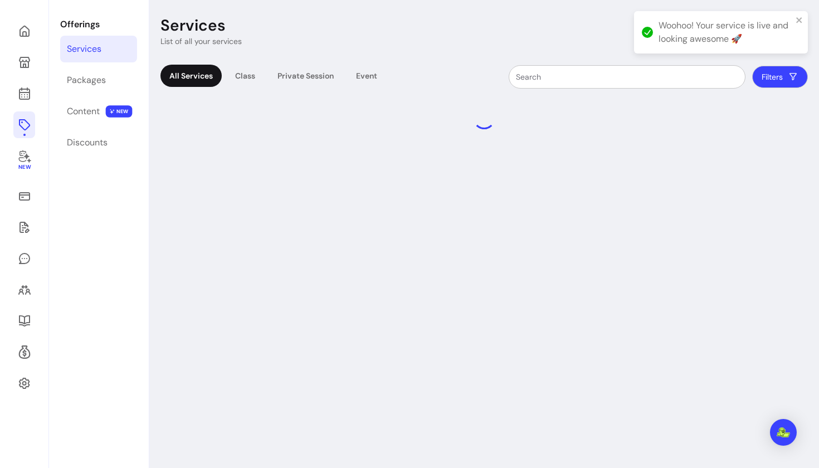
scroll to position [53, 0]
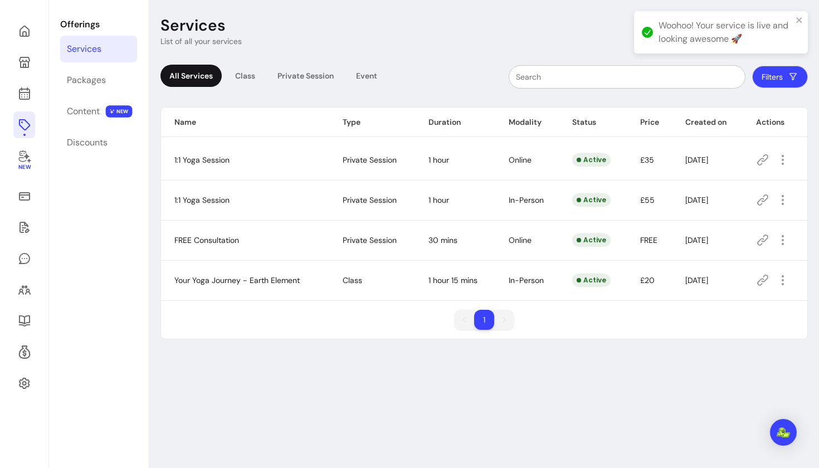
click at [554, 25] on header "Services List of all your services Add" at bounding box center [483, 31] width 647 height 31
click at [798, 19] on icon "close" at bounding box center [799, 20] width 6 height 6
click at [759, 33] on button "Add" at bounding box center [761, 31] width 35 height 23
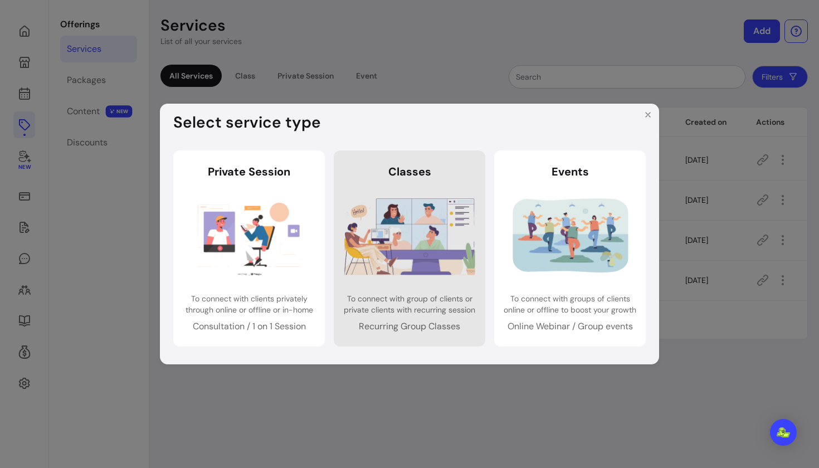
click at [377, 235] on img at bounding box center [409, 236] width 131 height 87
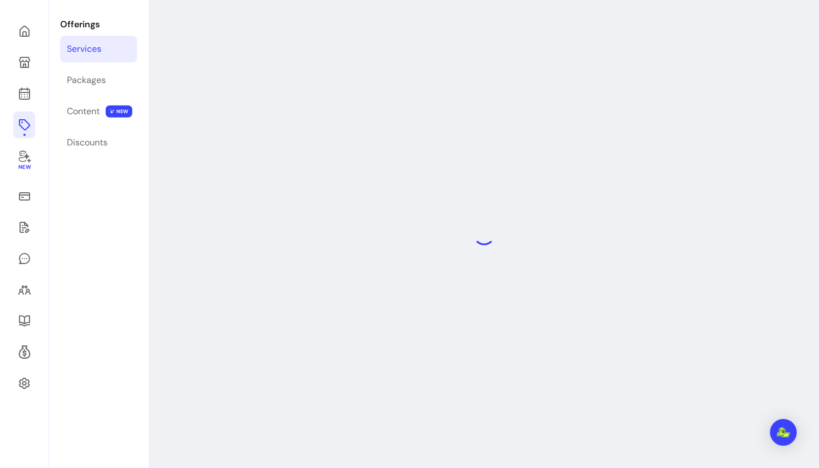
select select "***"
select select "******"
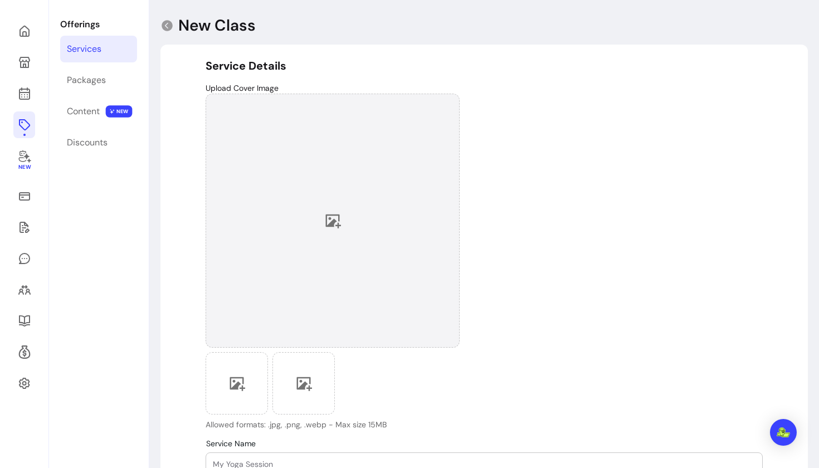
click at [341, 248] on div at bounding box center [333, 221] width 254 height 254
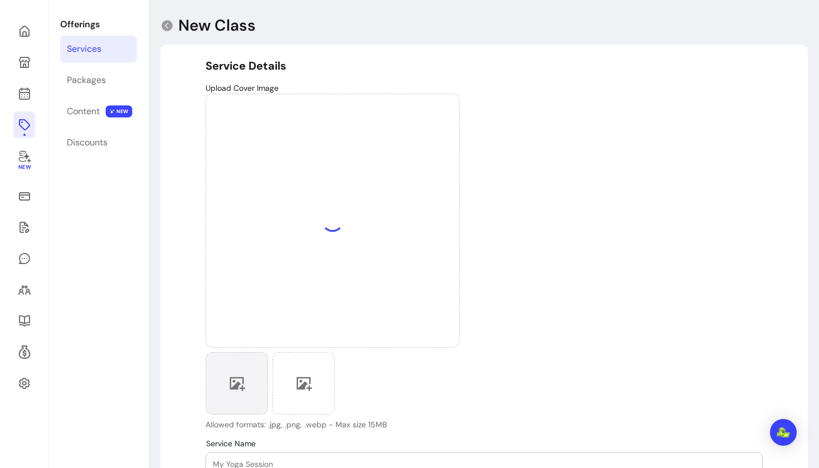
click at [237, 384] on icon at bounding box center [238, 384] width 16 height 14
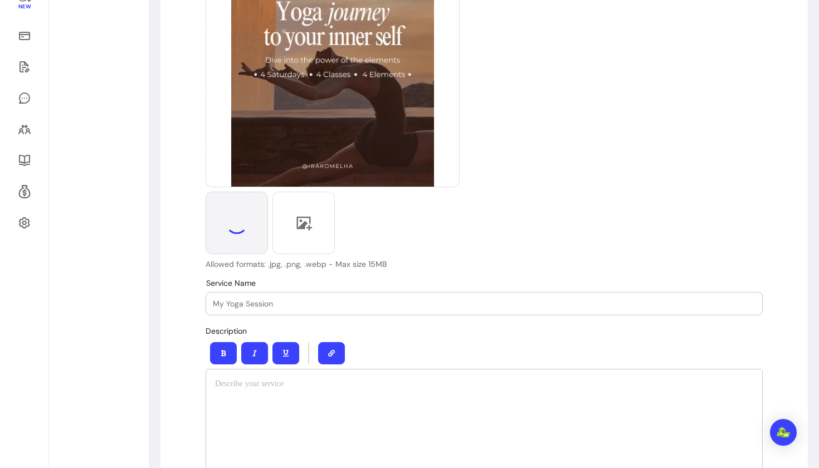
scroll to position [247, 0]
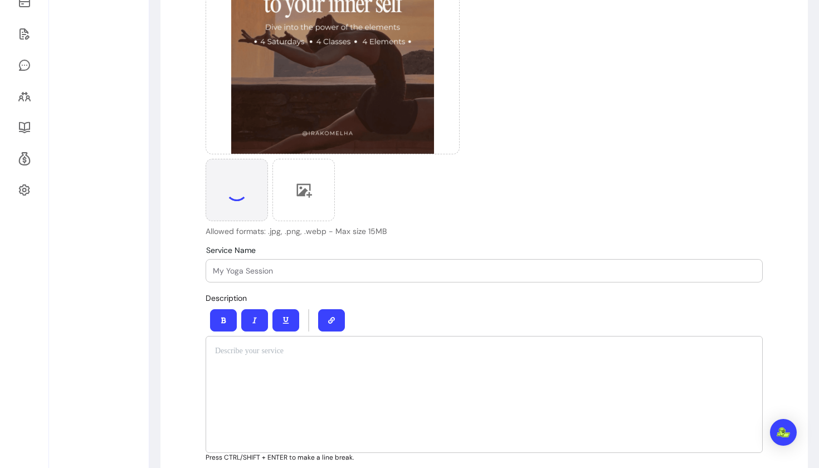
click at [358, 265] on input "Service Name" at bounding box center [484, 270] width 543 height 11
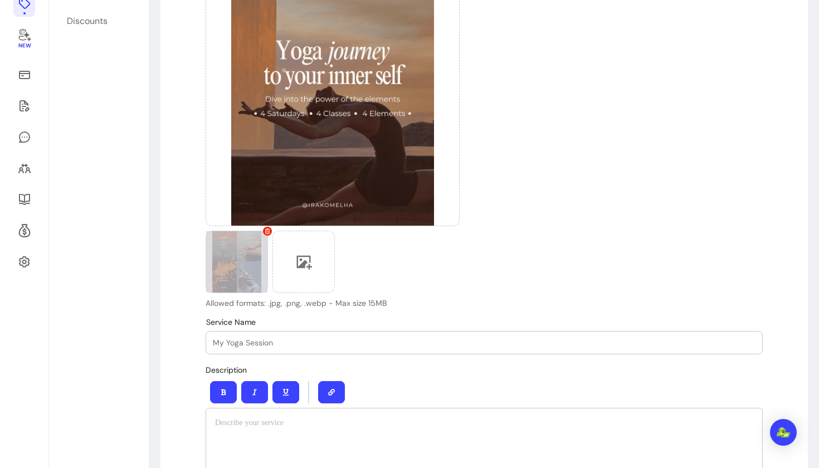
scroll to position [166, 0]
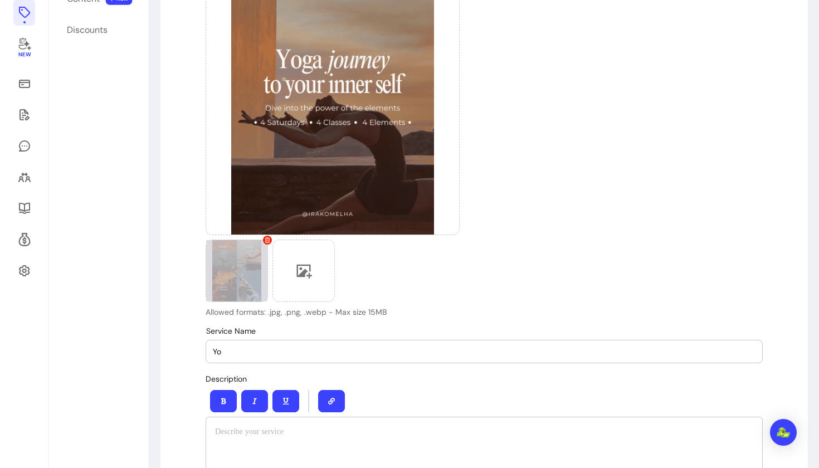
type input "Y"
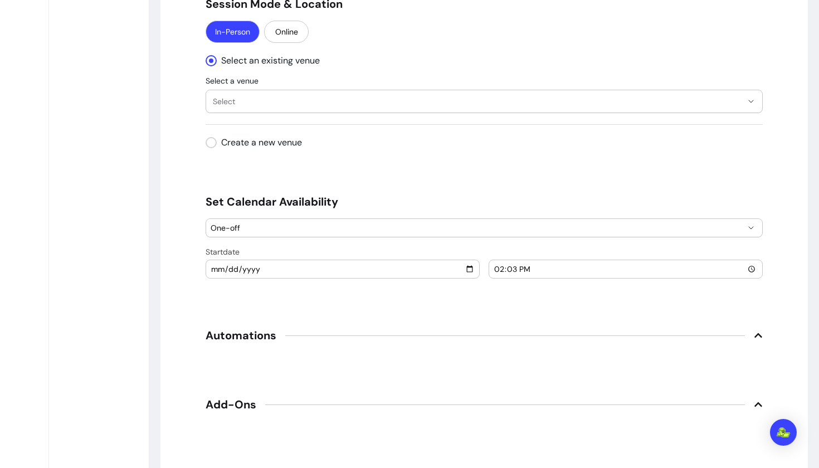
scroll to position [1032, 0]
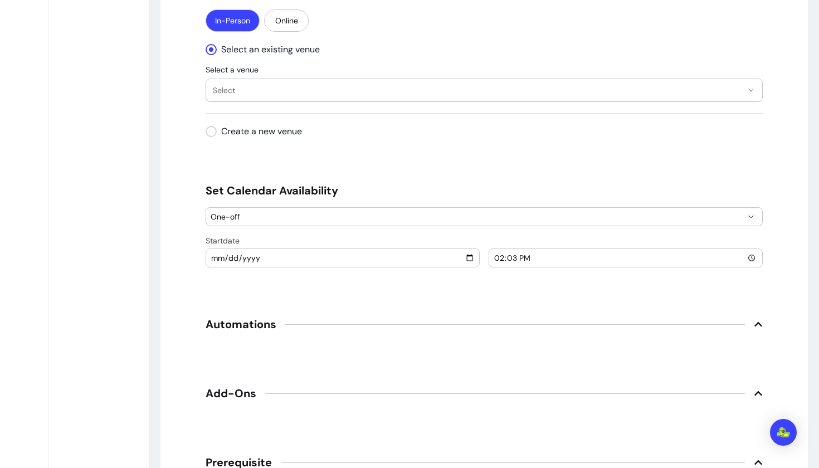
type input "Your Yoga Journey - Water Element"
click at [268, 87] on span "Select" at bounding box center [477, 90] width 529 height 11
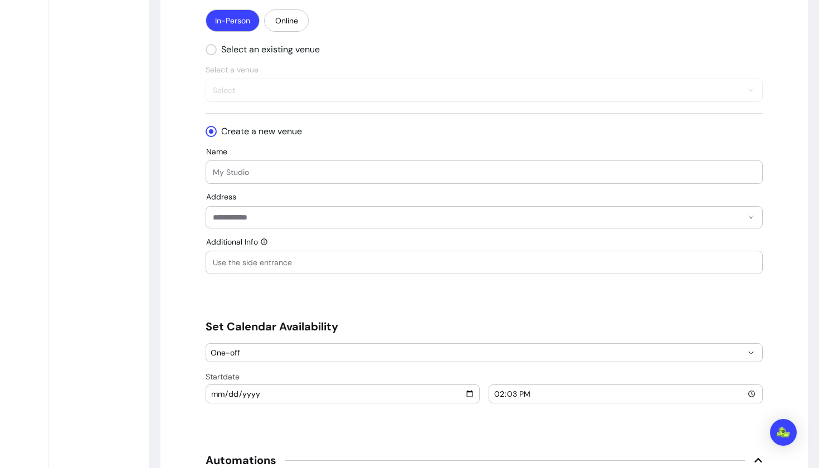
click at [246, 167] on input "Name" at bounding box center [484, 172] width 543 height 11
type input "House Of Moon Studio"
click at [272, 219] on input "Address" at bounding box center [477, 217] width 529 height 11
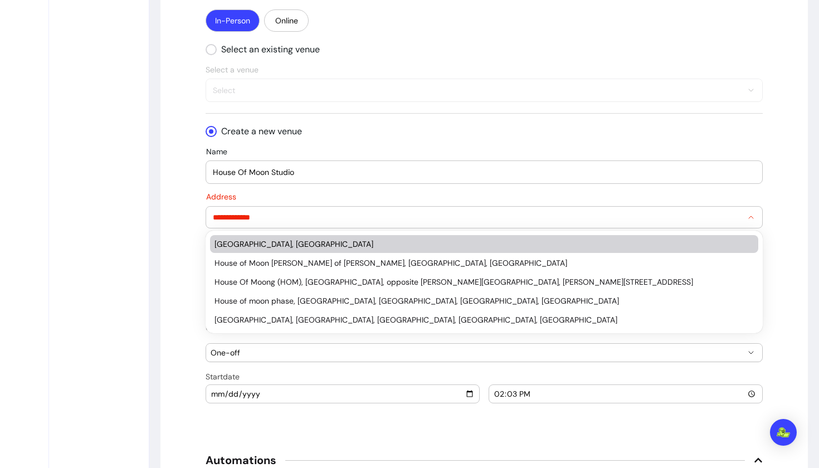
click at [367, 246] on div "[GEOGRAPHIC_DATA], [GEOGRAPHIC_DATA]" at bounding box center [478, 243] width 528 height 11
type input "**********"
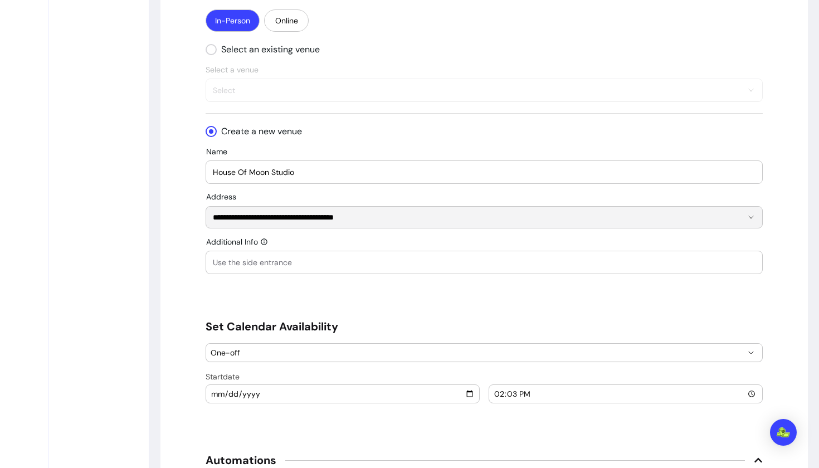
click at [299, 261] on input "Additional Info" at bounding box center [484, 262] width 543 height 11
paste input "Unit [GEOGRAPHIC_DATA], [STREET_ADDRESS] ([GEOGRAPHIC_DATA]). Code & Entrance I…"
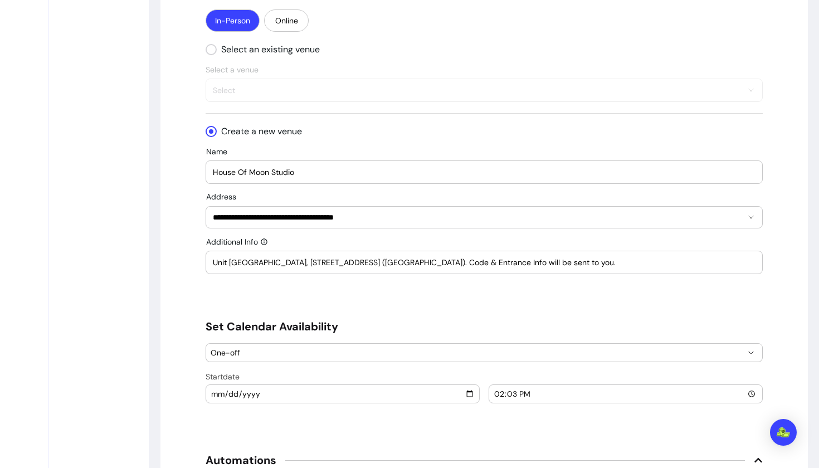
type input "Unit [GEOGRAPHIC_DATA], [STREET_ADDRESS] ([GEOGRAPHIC_DATA]). Code & Entrance I…"
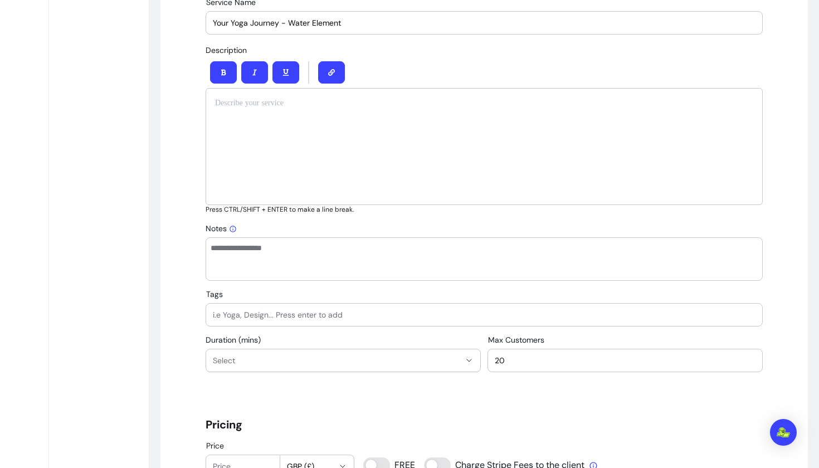
scroll to position [486, 0]
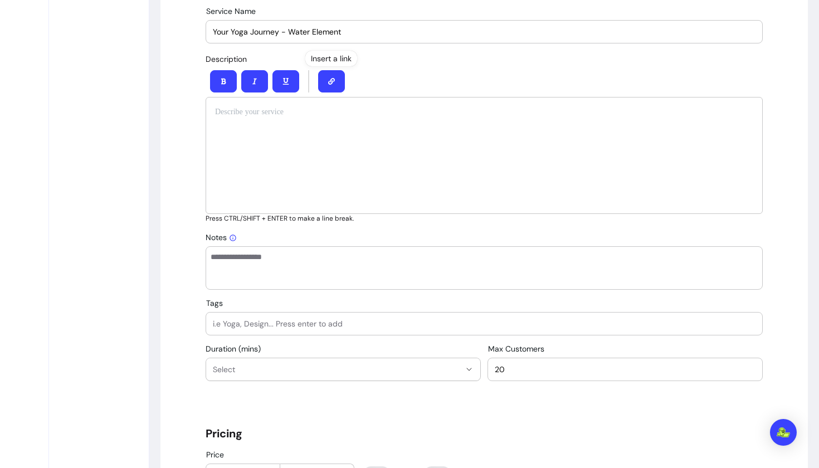
click at [251, 109] on p at bounding box center [484, 111] width 538 height 11
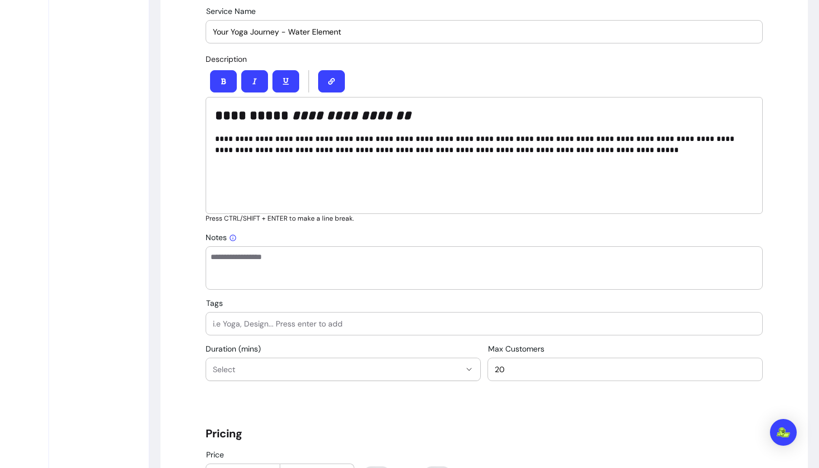
click at [213, 139] on div "**********" at bounding box center [484, 155] width 557 height 117
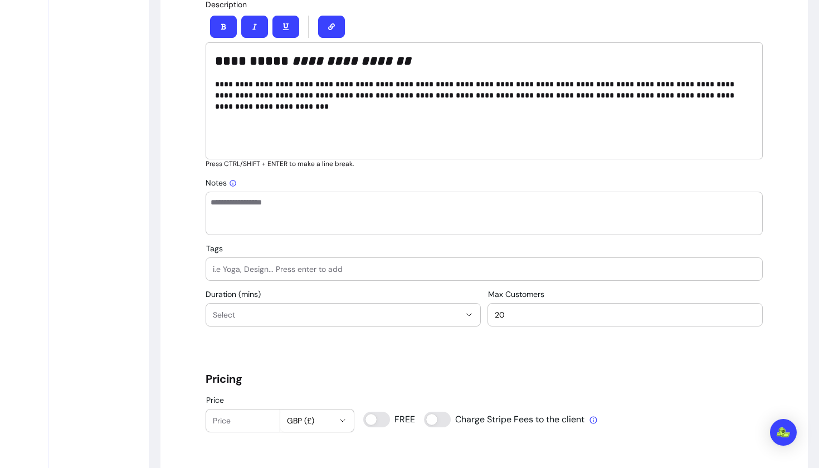
scroll to position [581, 0]
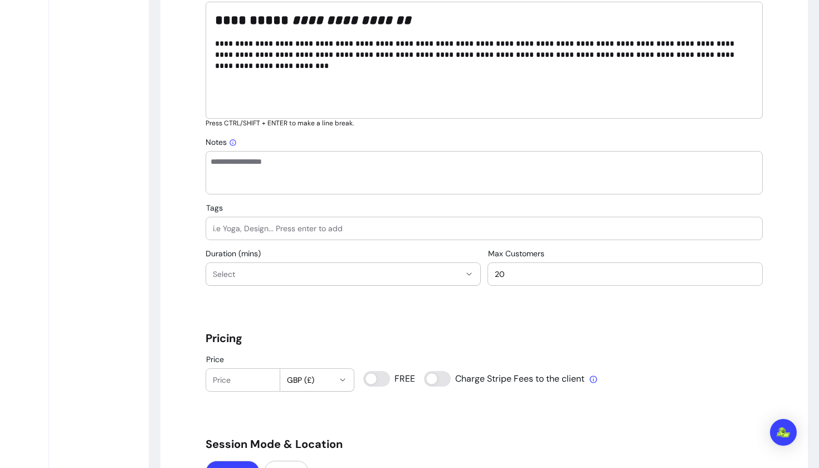
click at [228, 223] on input "Tags" at bounding box center [484, 228] width 543 height 11
type input "Yoga"
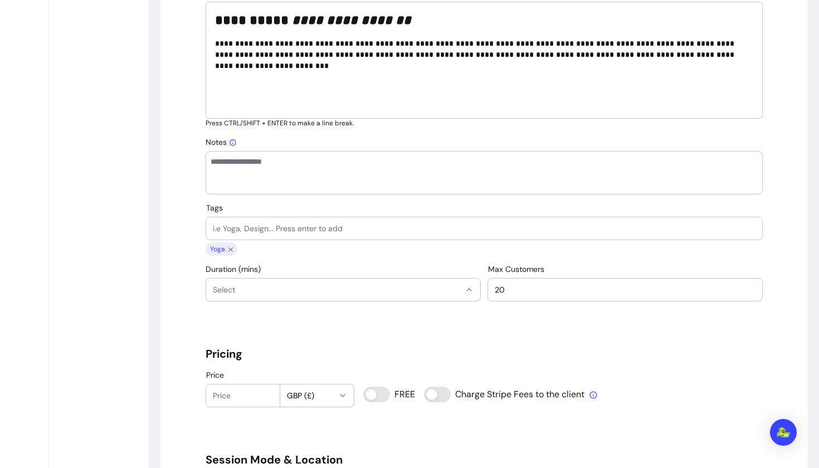
click at [273, 289] on span "Select" at bounding box center [336, 289] width 247 height 11
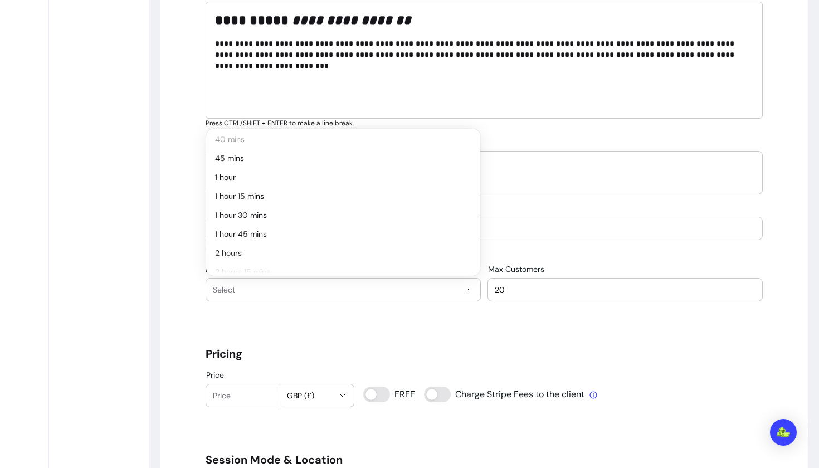
scroll to position [99, 0]
click at [265, 193] on span "1 hour 15 mins" at bounding box center [337, 194] width 245 height 11
select select "**"
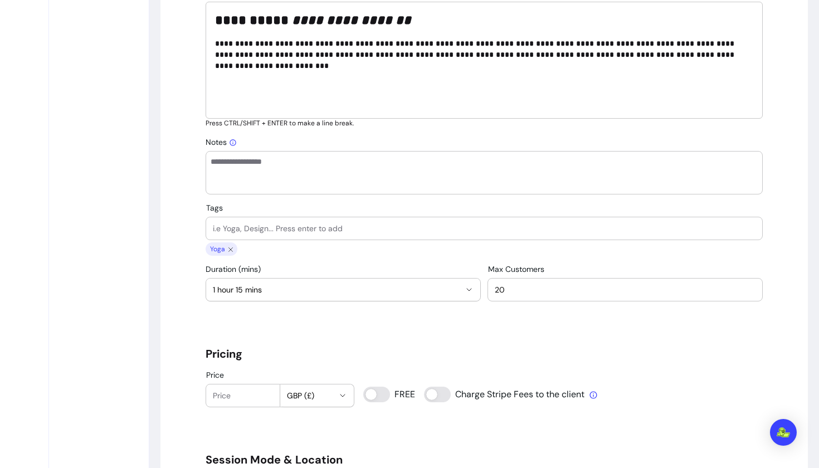
click at [527, 290] on input "20" at bounding box center [625, 289] width 261 height 11
type input "2"
type input "13"
click at [491, 319] on div "**********" at bounding box center [484, 444] width 557 height 1829
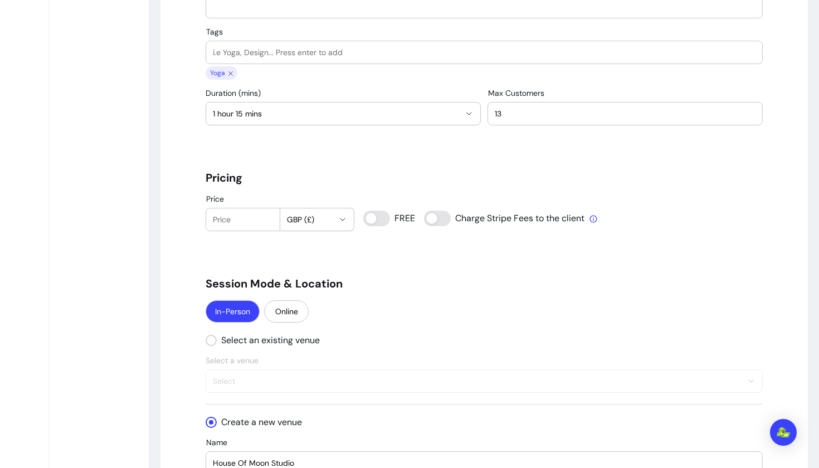
scroll to position [762, 0]
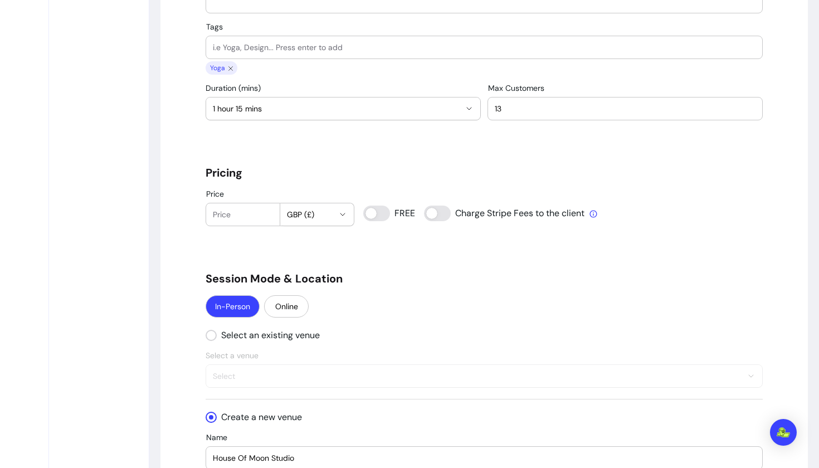
click at [226, 221] on div at bounding box center [243, 214] width 60 height 22
type input "20"
click at [237, 235] on div "**********" at bounding box center [484, 263] width 557 height 1829
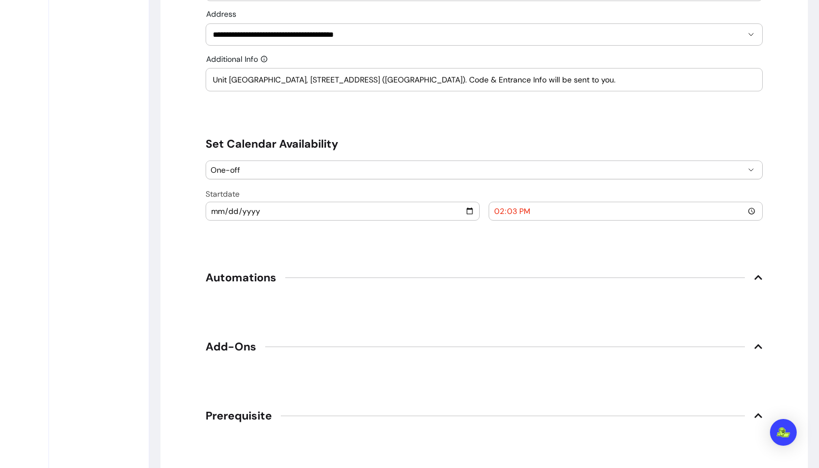
scroll to position [1233, 0]
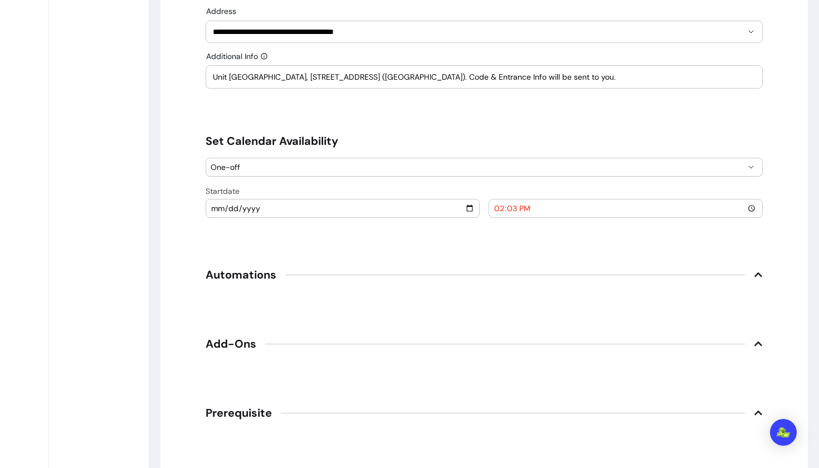
click at [219, 209] on input "[DATE]" at bounding box center [343, 208] width 264 height 12
type input "[DATE]"
click at [516, 210] on input "14:03" at bounding box center [626, 208] width 264 height 12
click at [500, 207] on input "14:03" at bounding box center [626, 208] width 264 height 12
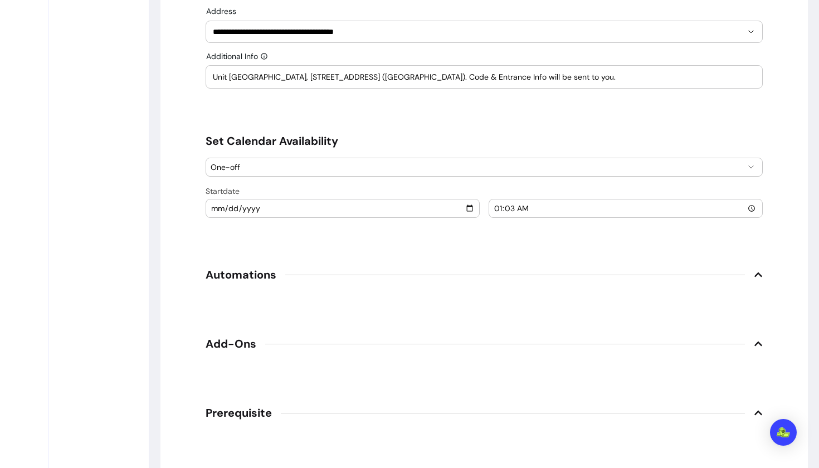
type input "13:03"
type input "13:30"
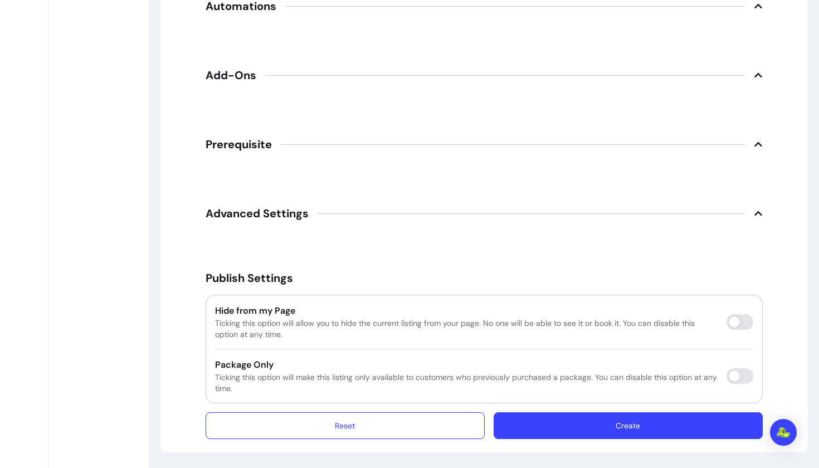
scroll to position [1502, 0]
click at [676, 432] on button "Create" at bounding box center [627, 426] width 261 height 26
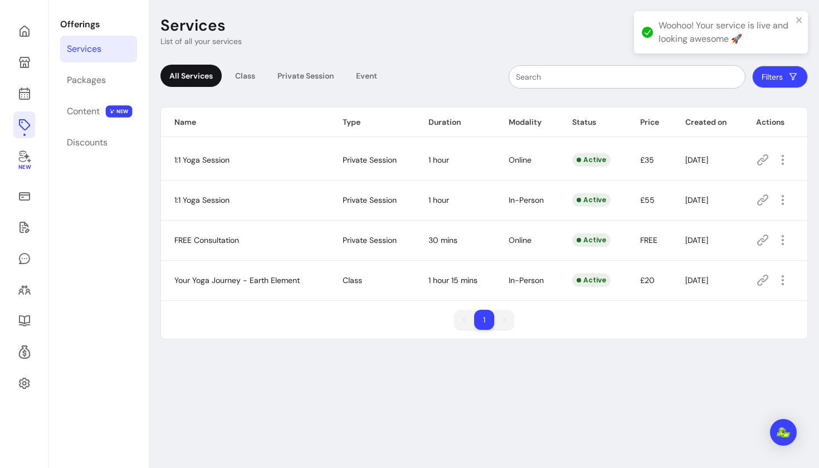
scroll to position [53, 0]
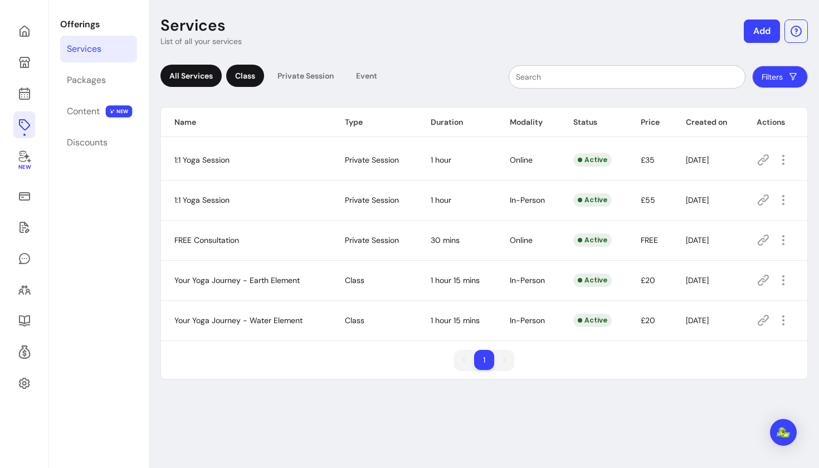
click at [244, 80] on div "Class" at bounding box center [245, 76] width 38 height 22
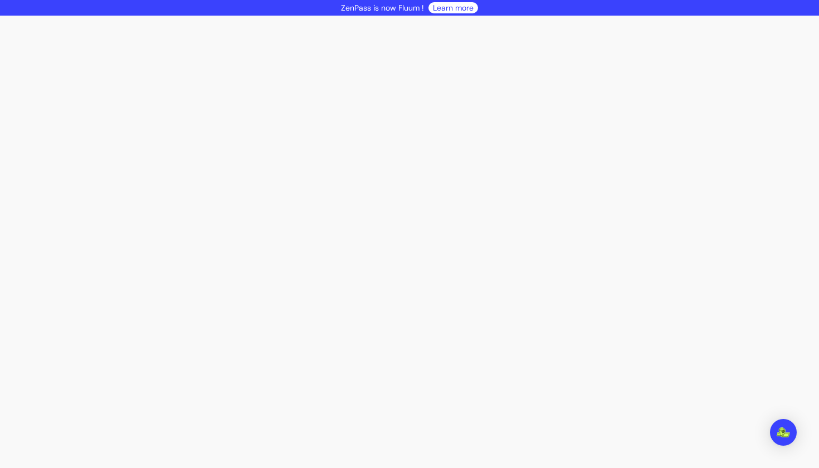
select select "***"
select select "****"
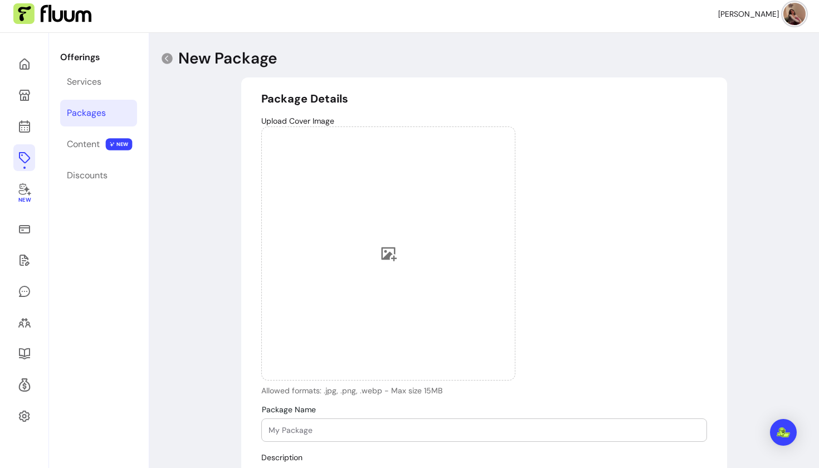
scroll to position [9, 0]
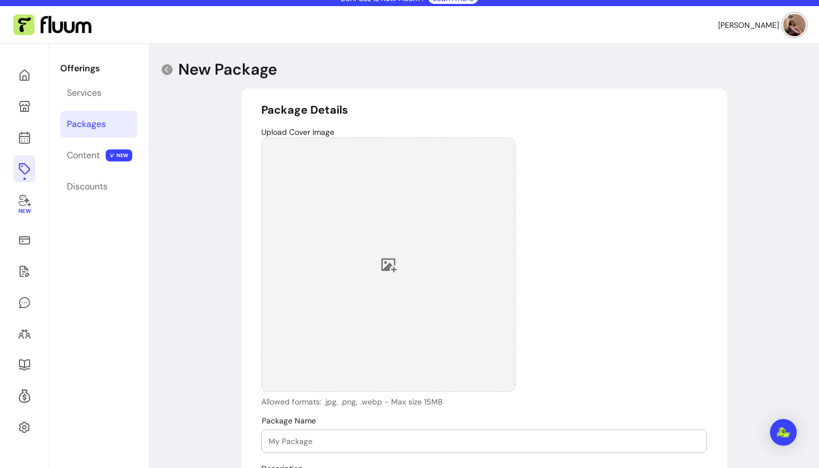
click at [389, 247] on div at bounding box center [388, 265] width 254 height 254
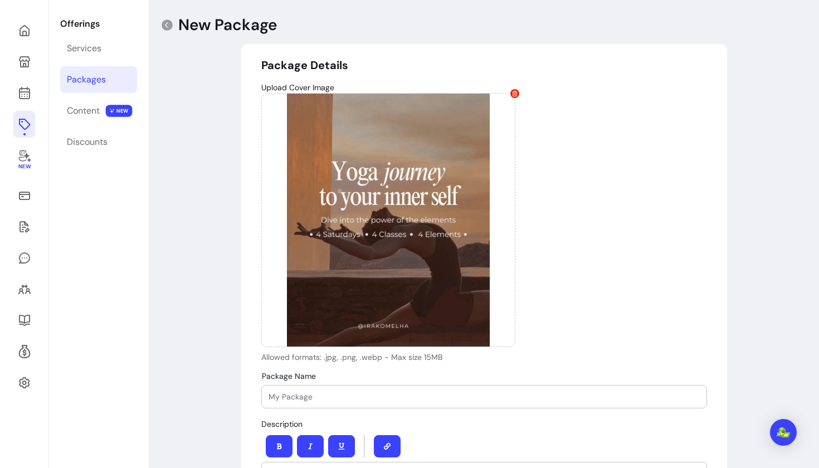
scroll to position [76, 0]
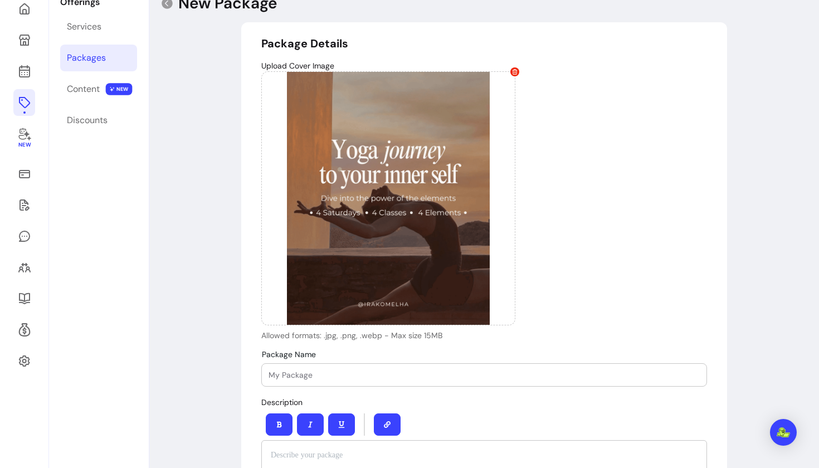
click at [588, 304] on div "Upload Cover Image Allowed formats: .jpg, .png, .webp - Max size 15MB" at bounding box center [484, 200] width 446 height 281
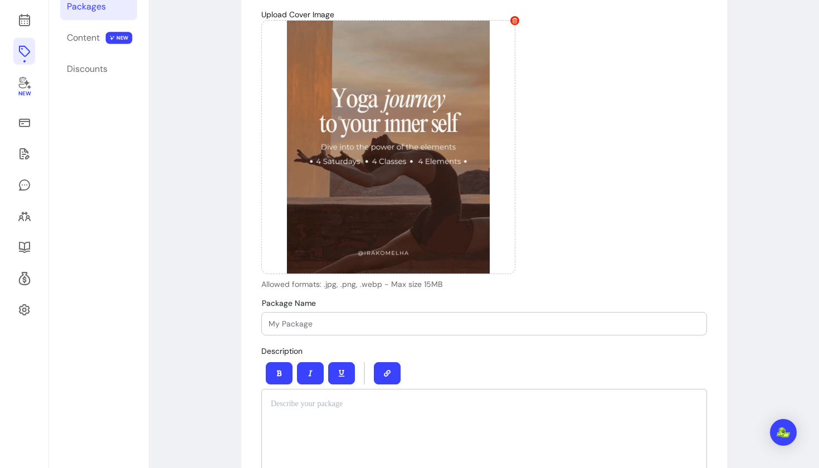
scroll to position [129, 0]
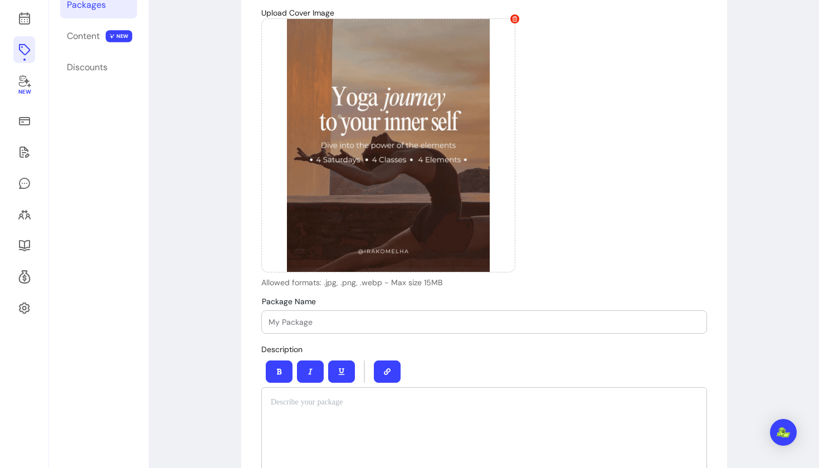
click at [323, 319] on input "Package Name" at bounding box center [483, 321] width 431 height 11
click at [297, 322] on input "4-Week Immersion" at bounding box center [483, 321] width 431 height 11
click at [385, 317] on input "4-Week Yoga Immersion" at bounding box center [483, 321] width 431 height 11
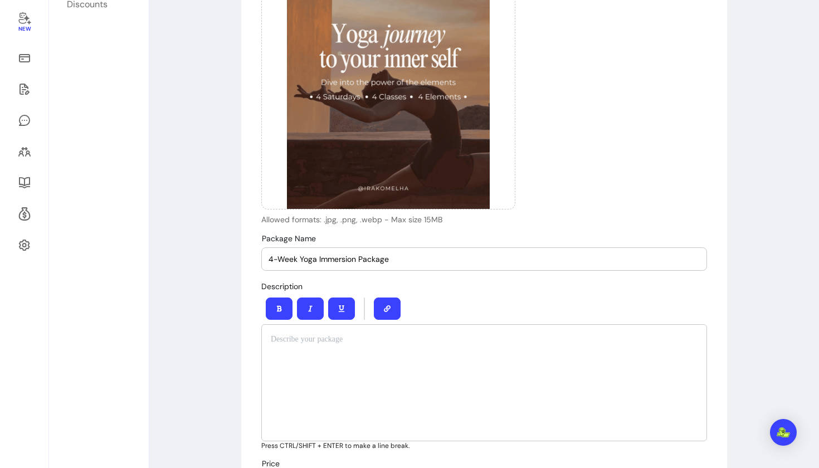
scroll to position [209, 0]
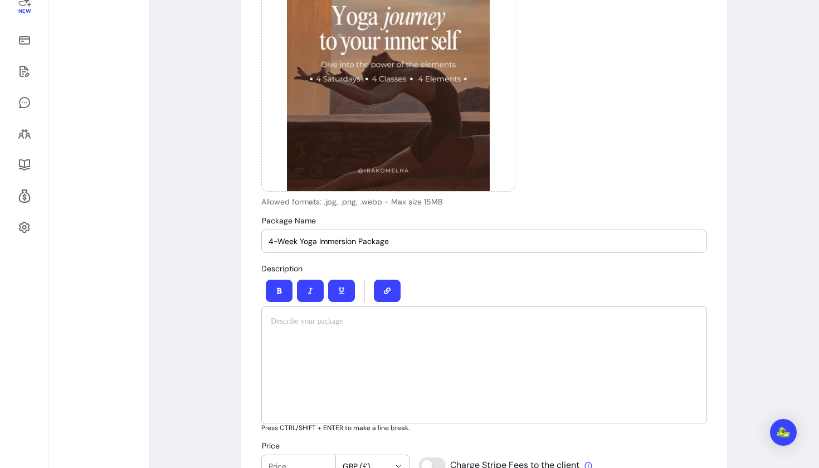
type input "4-Week Yoga Immersion Package"
click at [295, 329] on div at bounding box center [484, 364] width 446 height 117
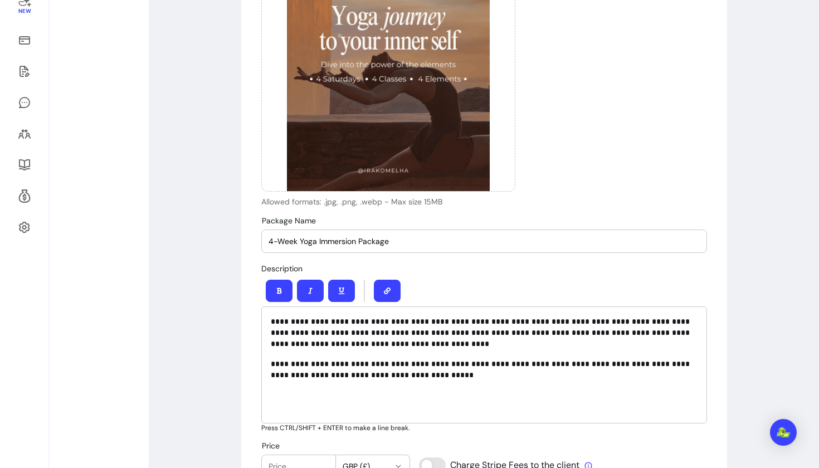
click at [313, 354] on div "**********" at bounding box center [484, 364] width 446 height 117
click at [468, 333] on p "**********" at bounding box center [484, 332] width 427 height 33
click at [465, 334] on p "**********" at bounding box center [484, 332] width 427 height 33
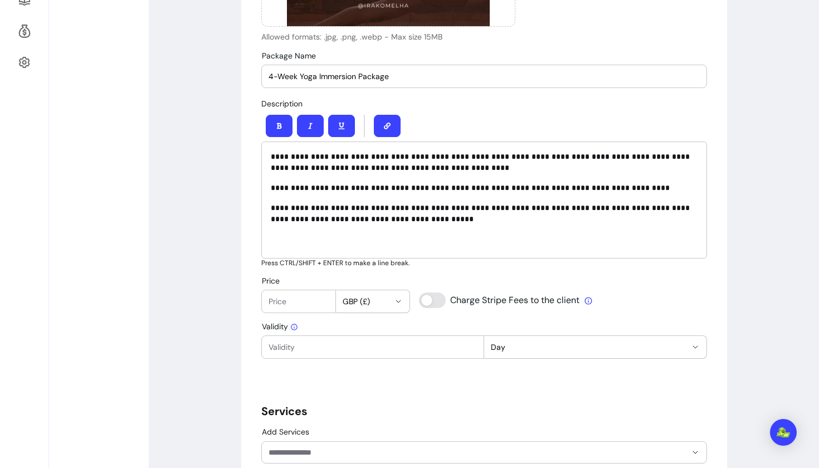
scroll to position [375, 0]
click at [276, 305] on input "Price" at bounding box center [298, 300] width 60 height 11
click at [410, 226] on div "**********" at bounding box center [484, 199] width 446 height 117
click at [632, 182] on p "**********" at bounding box center [484, 187] width 427 height 11
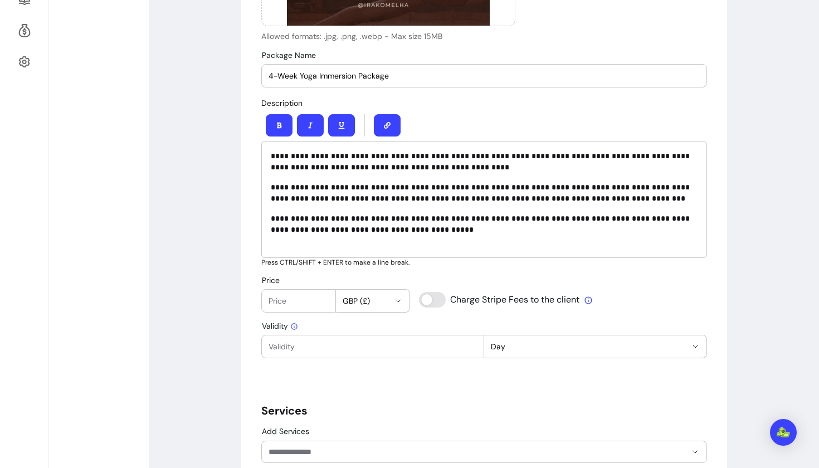
click at [296, 302] on input "Price" at bounding box center [298, 300] width 60 height 11
type input "70"
click at [304, 369] on div "**********" at bounding box center [484, 309] width 446 height 1144
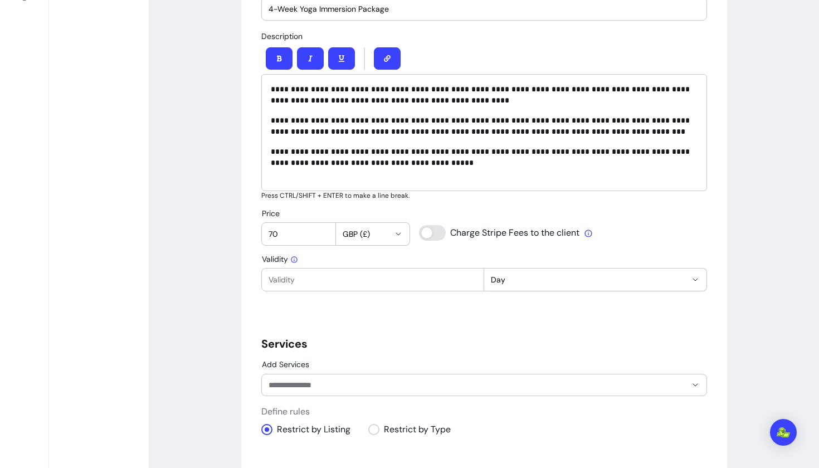
scroll to position [452, 0]
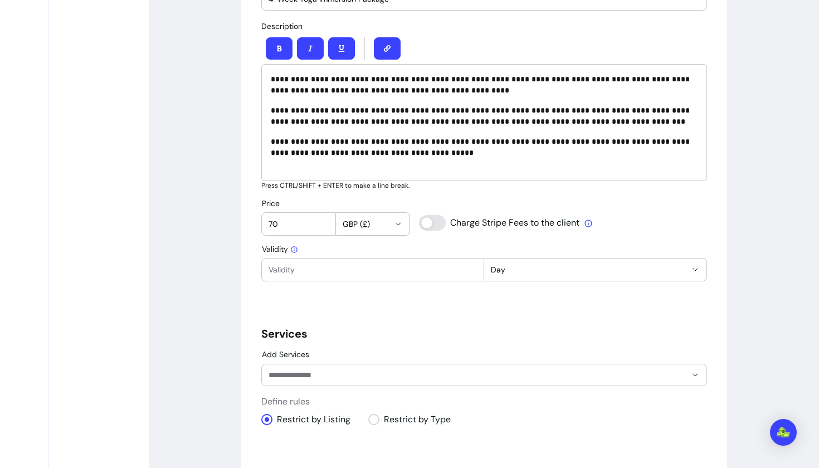
click at [343, 273] on input "Validity" at bounding box center [372, 269] width 208 height 11
click at [689, 268] on button "Day" at bounding box center [595, 269] width 222 height 22
click at [536, 335] on span "Month" at bounding box center [589, 334] width 193 height 11
select select "******"
click at [363, 265] on input "Validity" at bounding box center [372, 269] width 208 height 11
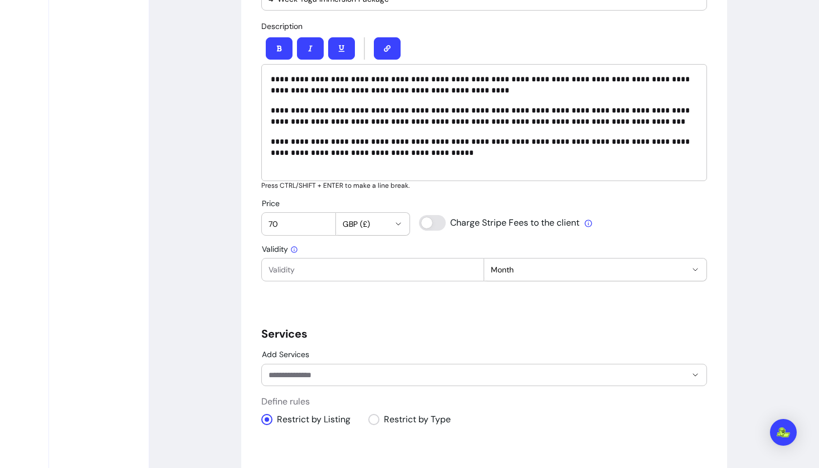
type input "2"
type input "3"
click at [393, 319] on div "**********" at bounding box center [484, 232] width 446 height 1144
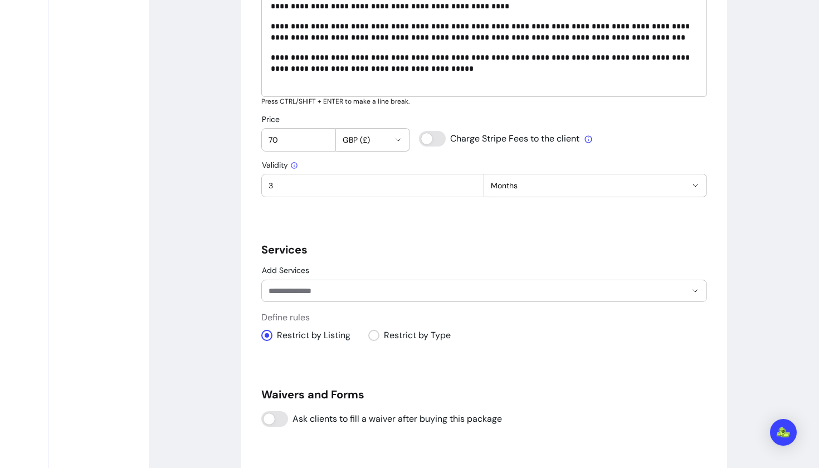
scroll to position [548, 0]
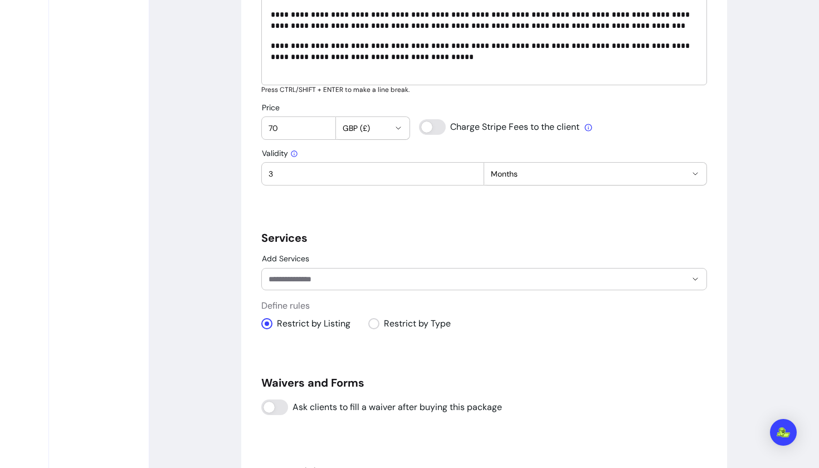
click at [325, 287] on div at bounding box center [483, 278] width 431 height 21
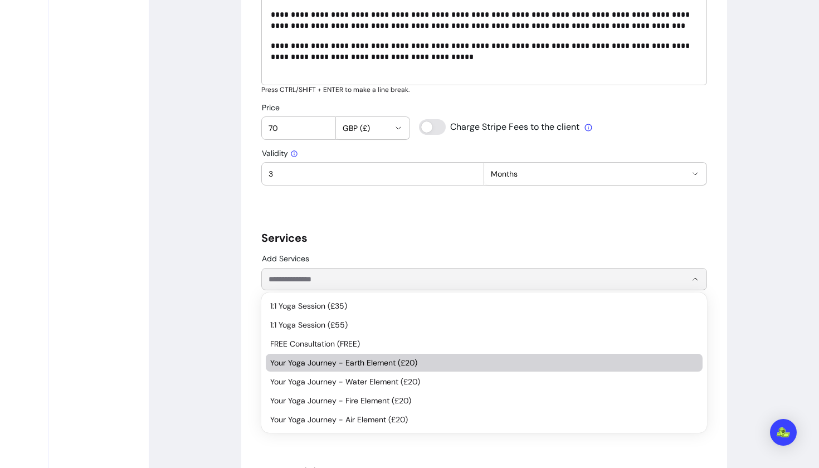
click at [345, 356] on li "Your Yoga Journey - Earth Element (£20)" at bounding box center [484, 363] width 437 height 18
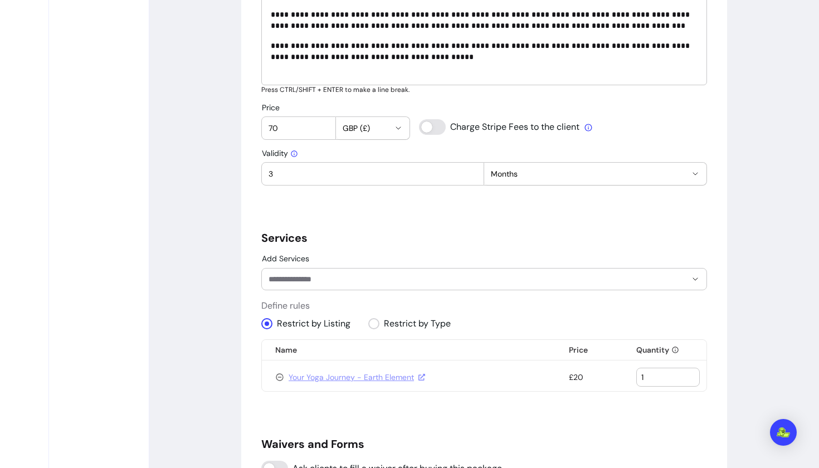
click at [405, 270] on div at bounding box center [483, 278] width 431 height 21
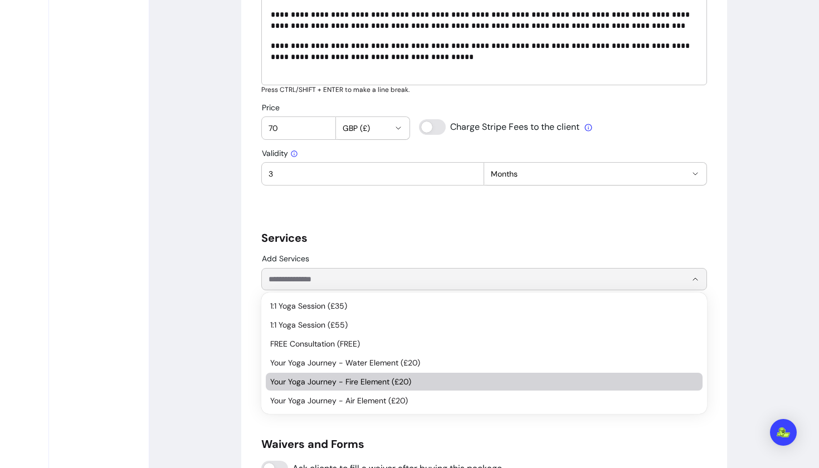
click at [369, 382] on span "Your Yoga Journey - Fire Element (£20)" at bounding box center [478, 381] width 417 height 11
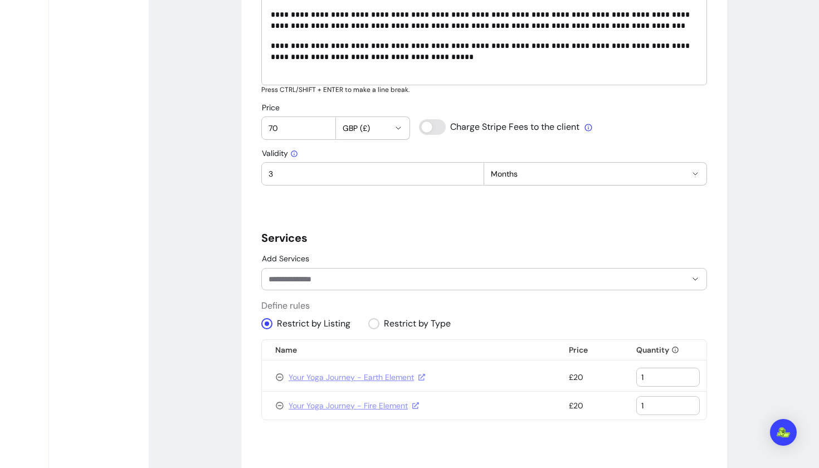
click at [375, 271] on div at bounding box center [483, 278] width 431 height 21
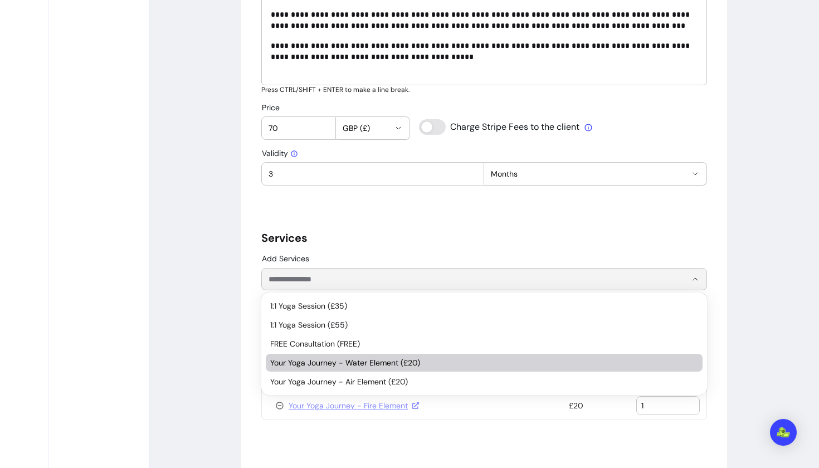
click at [379, 364] on span "Your Yoga Journey - Water Element (£20)" at bounding box center [478, 362] width 417 height 11
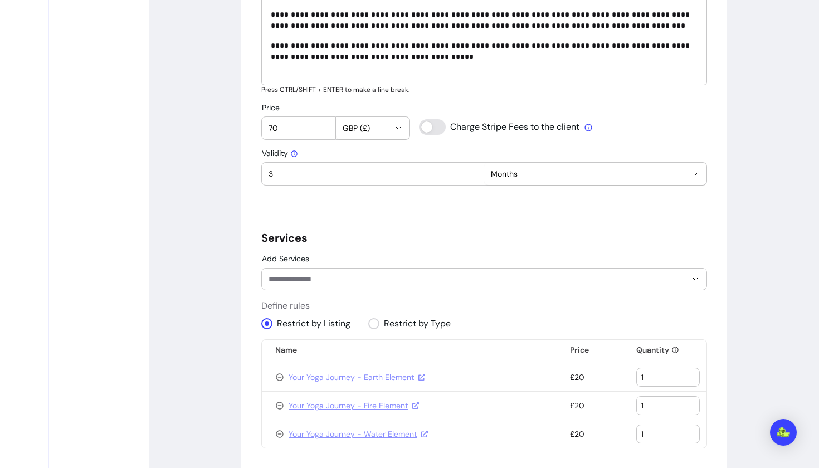
click at [383, 269] on div at bounding box center [483, 278] width 431 height 21
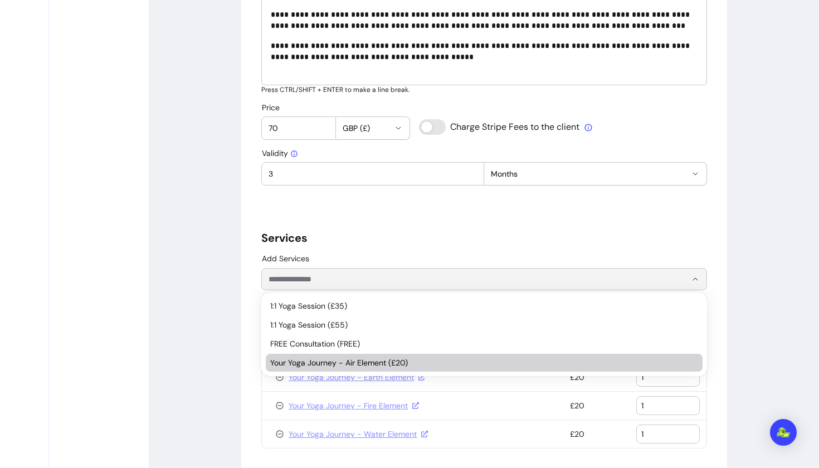
click at [369, 368] on li "Your Yoga Journey - Air Element (£20)" at bounding box center [484, 363] width 437 height 18
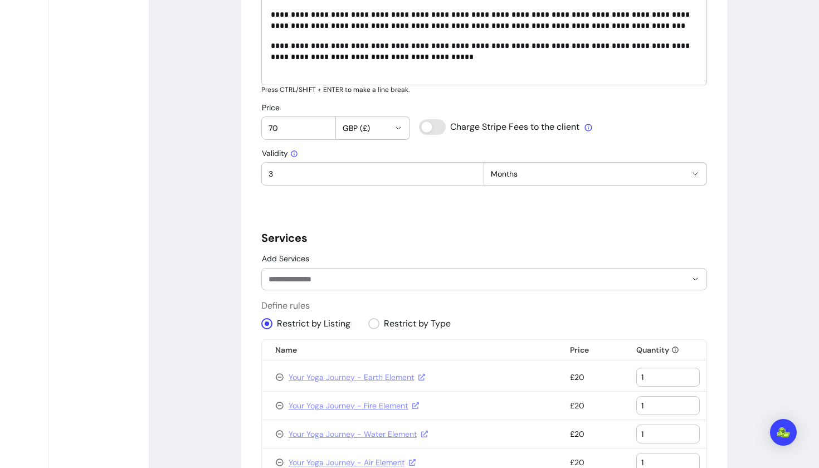
click at [330, 275] on input "Add Services" at bounding box center [468, 278] width 400 height 11
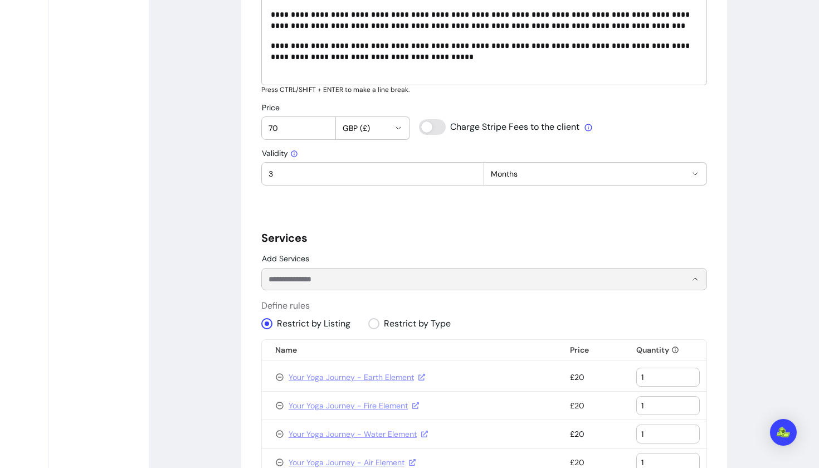
click at [351, 231] on h5 "Services" at bounding box center [484, 238] width 446 height 16
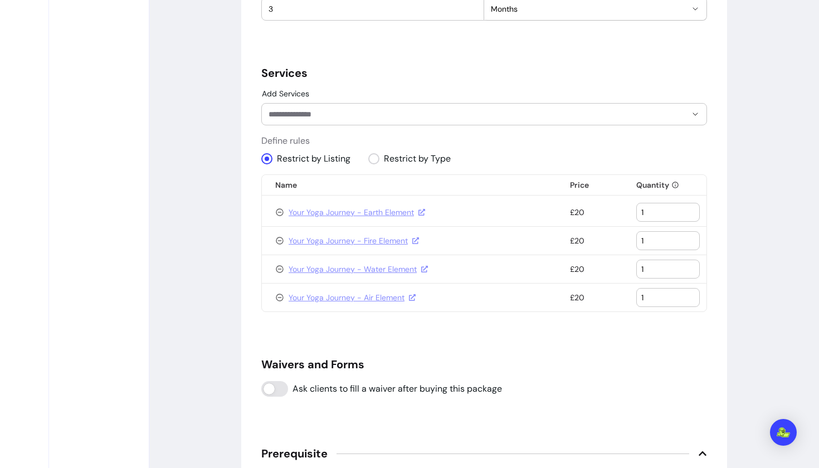
scroll to position [713, 0]
click at [307, 333] on div "**********" at bounding box center [484, 43] width 446 height 1291
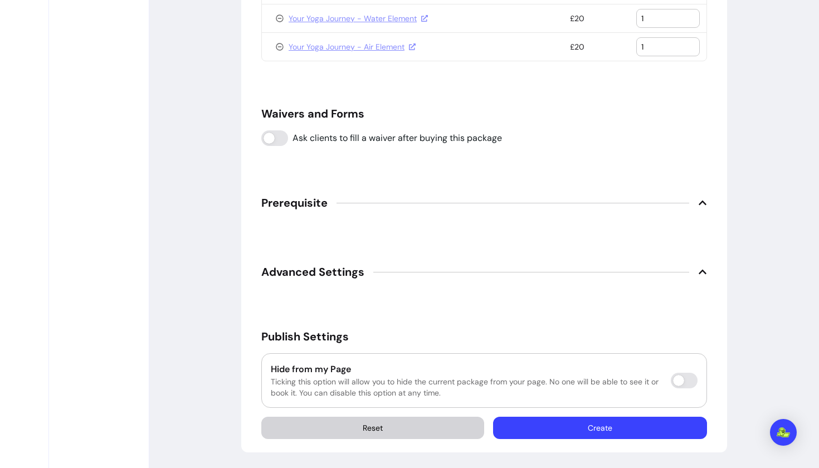
scroll to position [963, 0]
click at [700, 199] on icon at bounding box center [702, 202] width 9 height 9
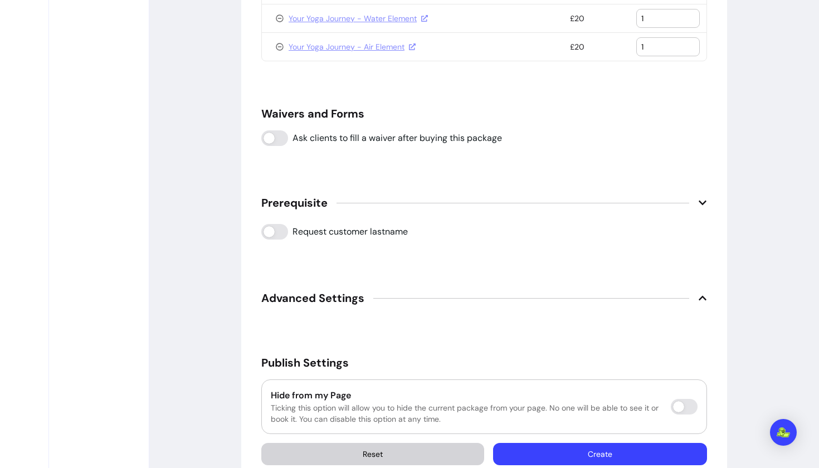
click at [700, 199] on icon at bounding box center [702, 202] width 9 height 9
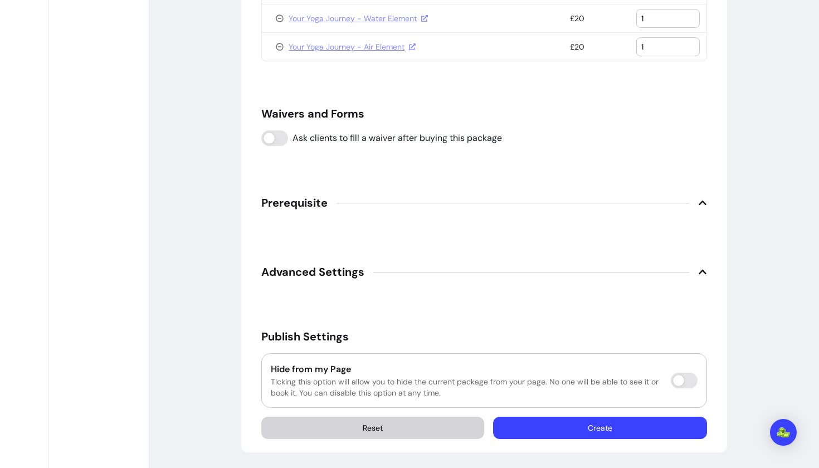
click at [702, 271] on icon at bounding box center [703, 272] width 8 height 4
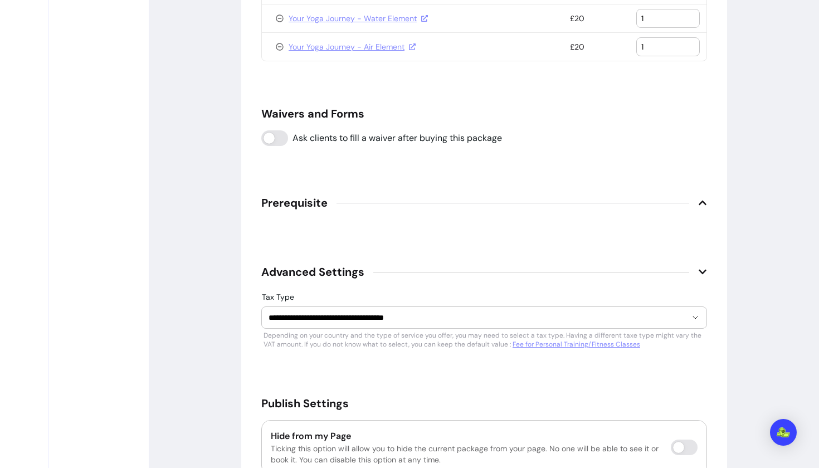
click at [702, 271] on icon at bounding box center [702, 271] width 9 height 9
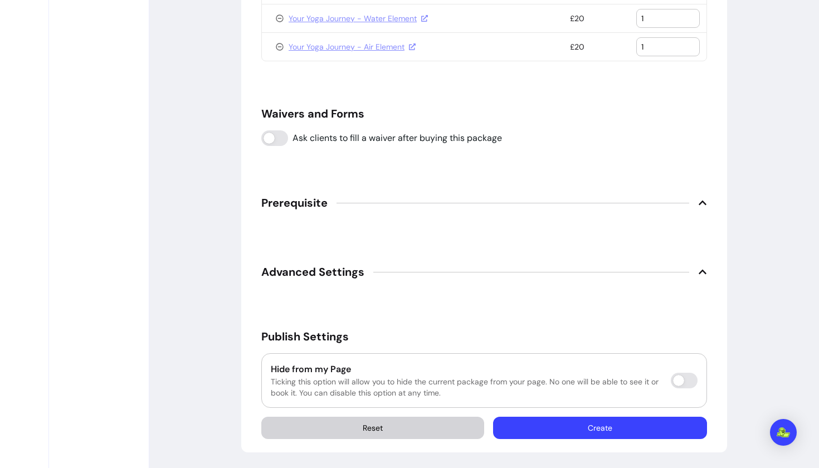
click at [609, 427] on button "Create" at bounding box center [600, 428] width 214 height 22
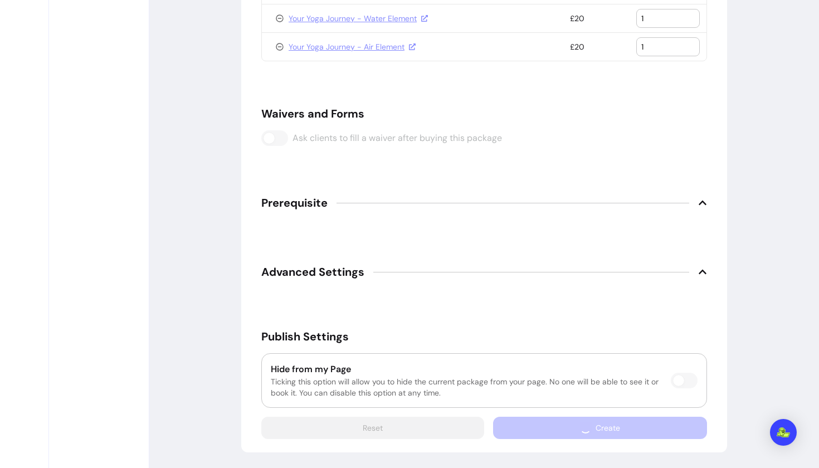
scroll to position [837, 0]
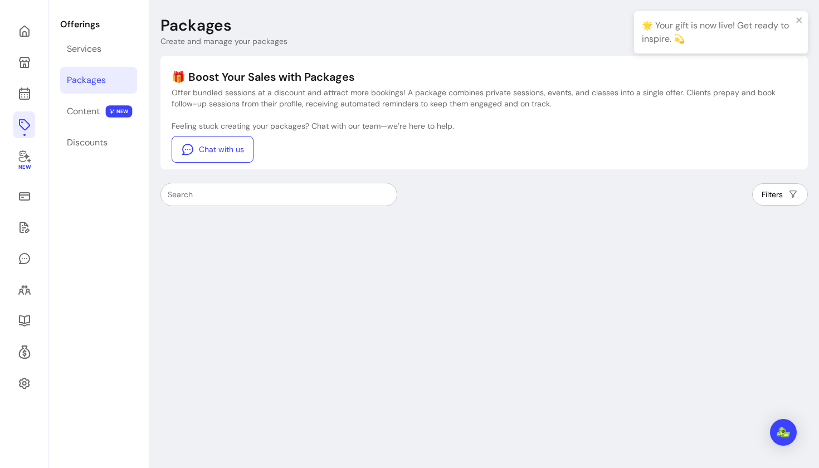
scroll to position [53, 0]
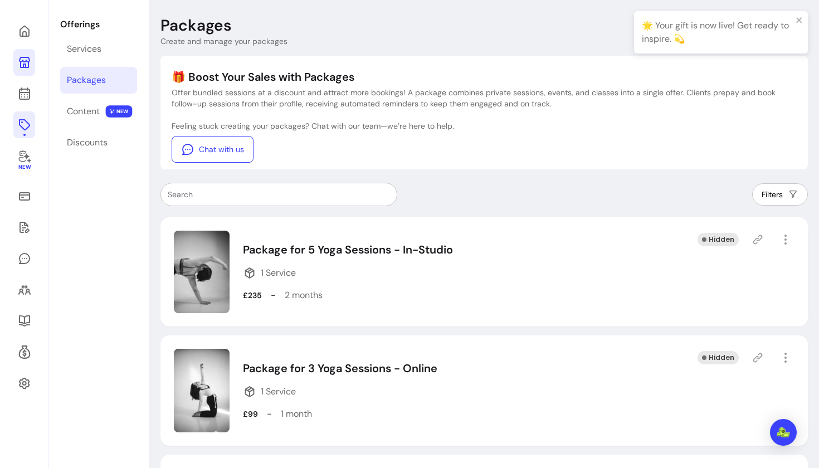
click at [23, 58] on icon at bounding box center [24, 62] width 13 height 13
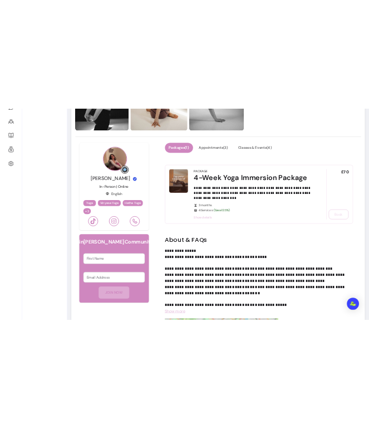
scroll to position [316, 0]
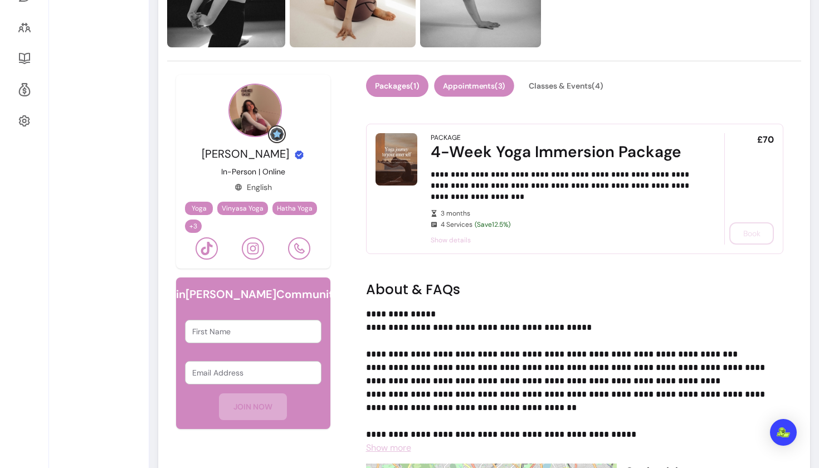
click at [480, 91] on button "Appointments ( 3 )" at bounding box center [474, 86] width 80 height 22
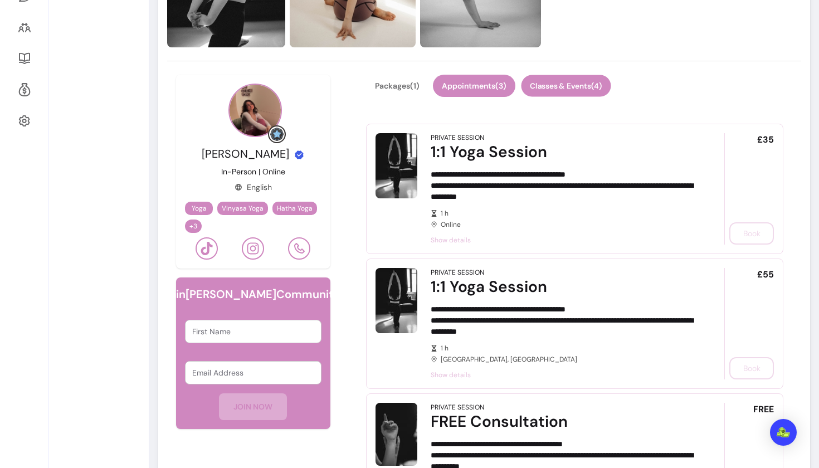
click at [559, 94] on button "Classes & Events ( 4 )" at bounding box center [566, 86] width 90 height 22
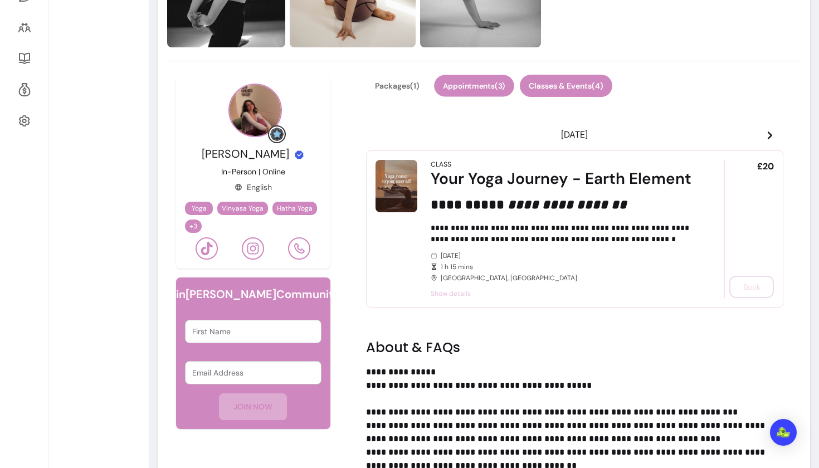
click at [476, 90] on button "Appointments ( 3 )" at bounding box center [474, 86] width 80 height 22
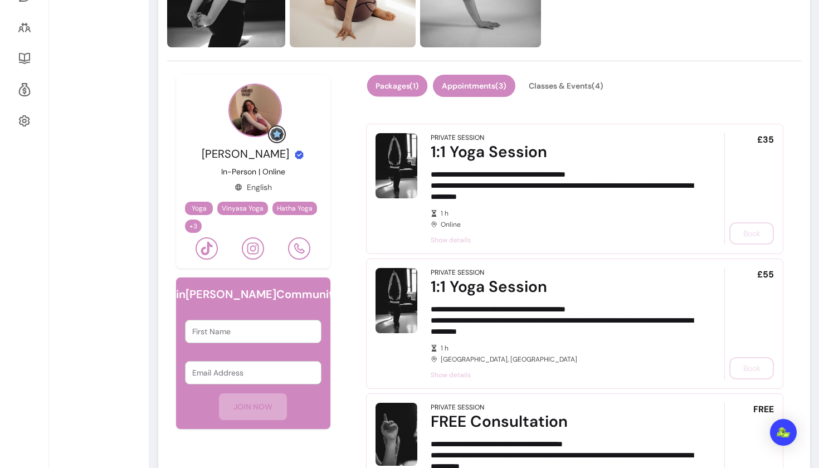
click at [400, 91] on button "Packages ( 1 )" at bounding box center [397, 86] width 61 height 22
